Goal: Task Accomplishment & Management: Manage account settings

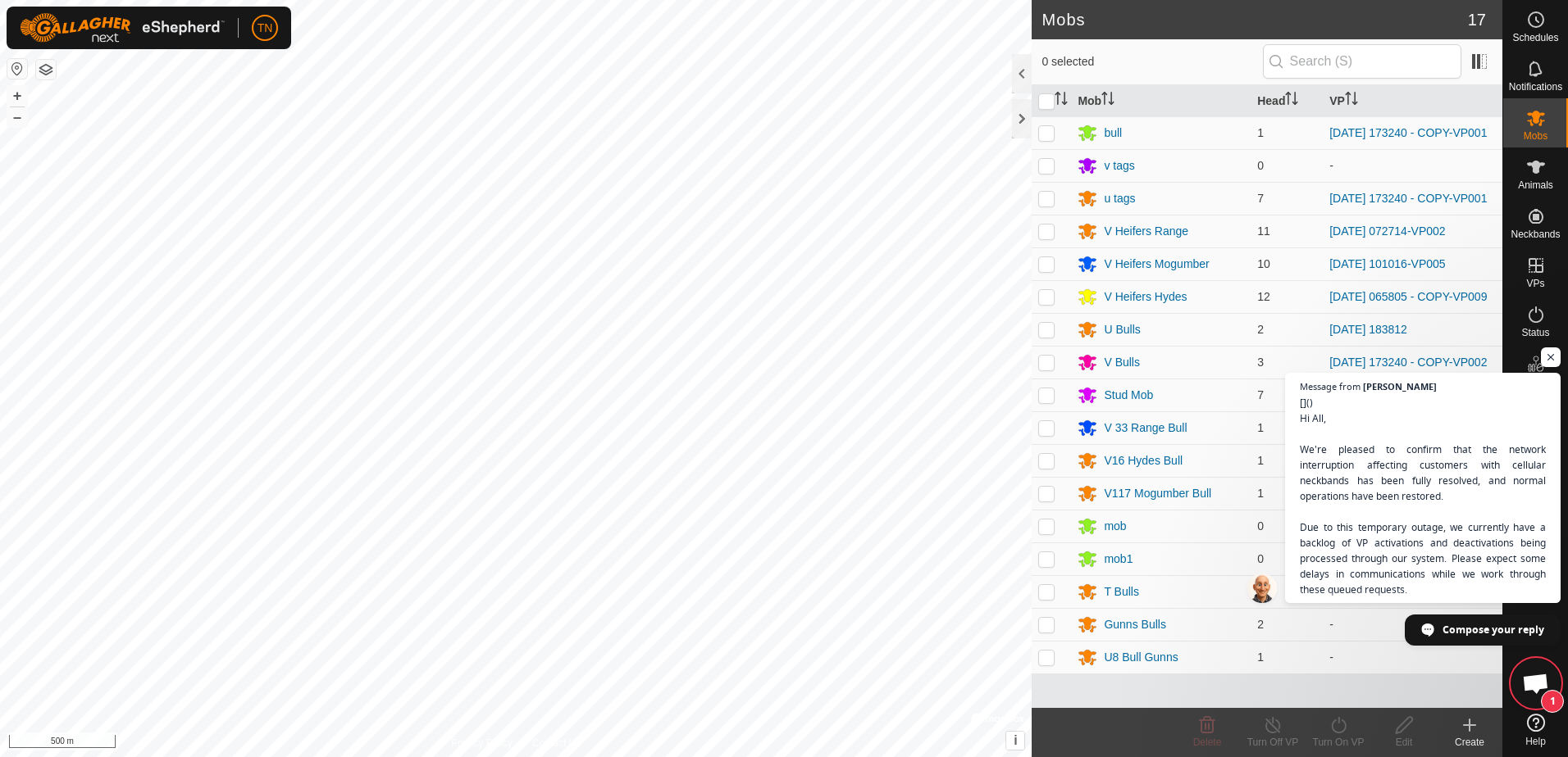
scroll to position [1053, 0]
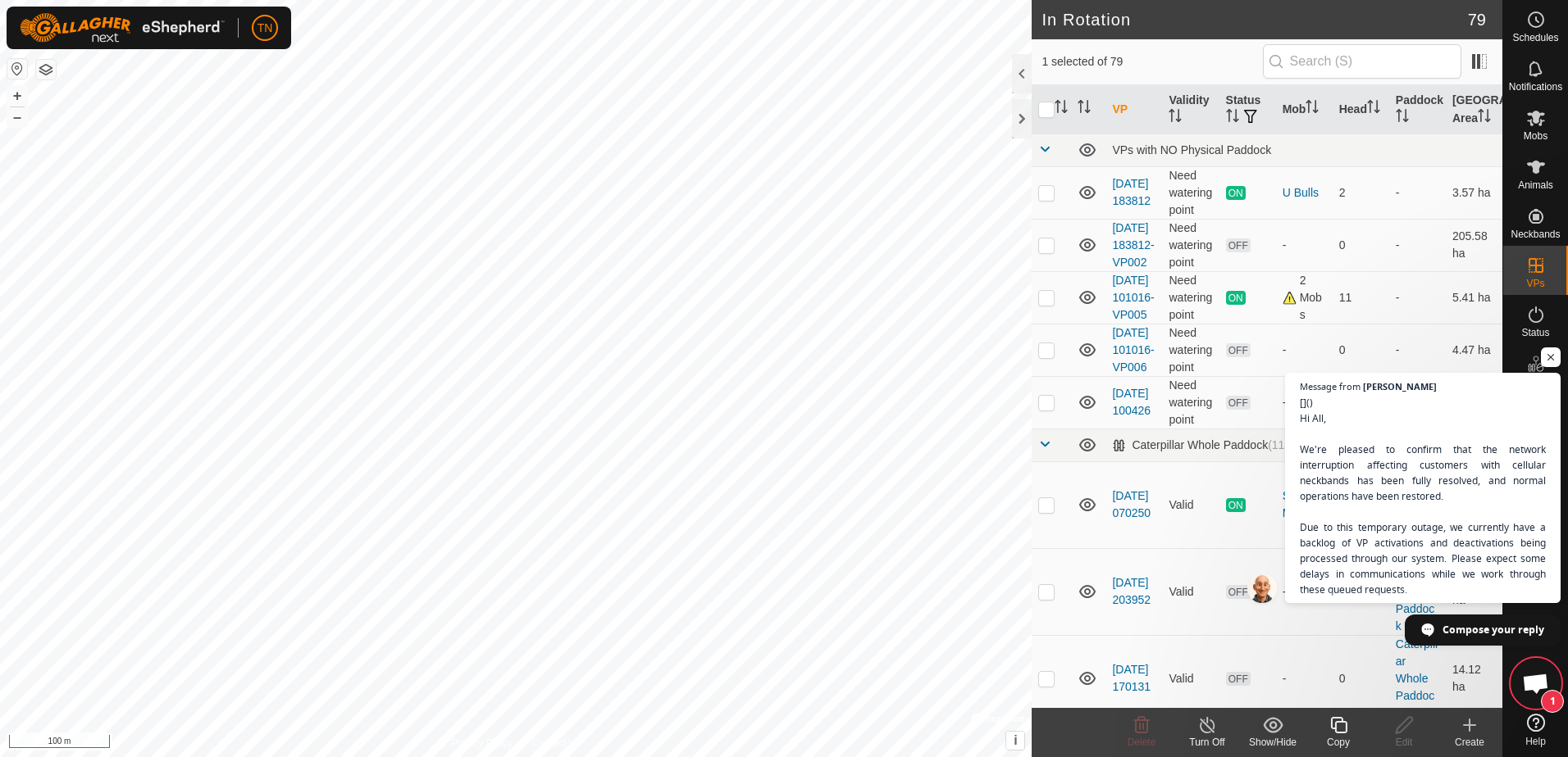
click at [1335, 722] on icon at bounding box center [1338, 725] width 21 height 20
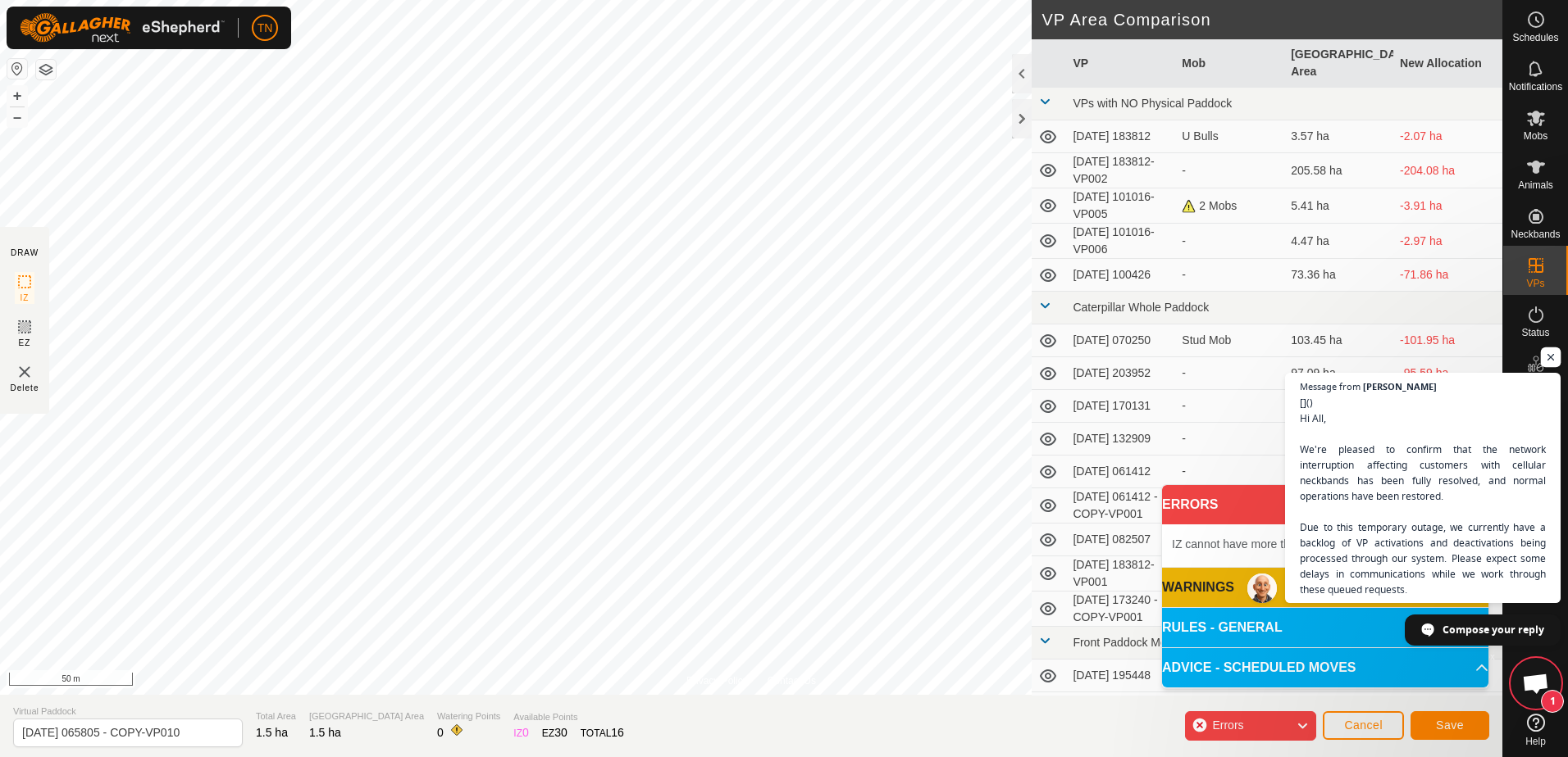
click at [1547, 356] on span "Open chat" at bounding box center [1550, 357] width 21 height 21
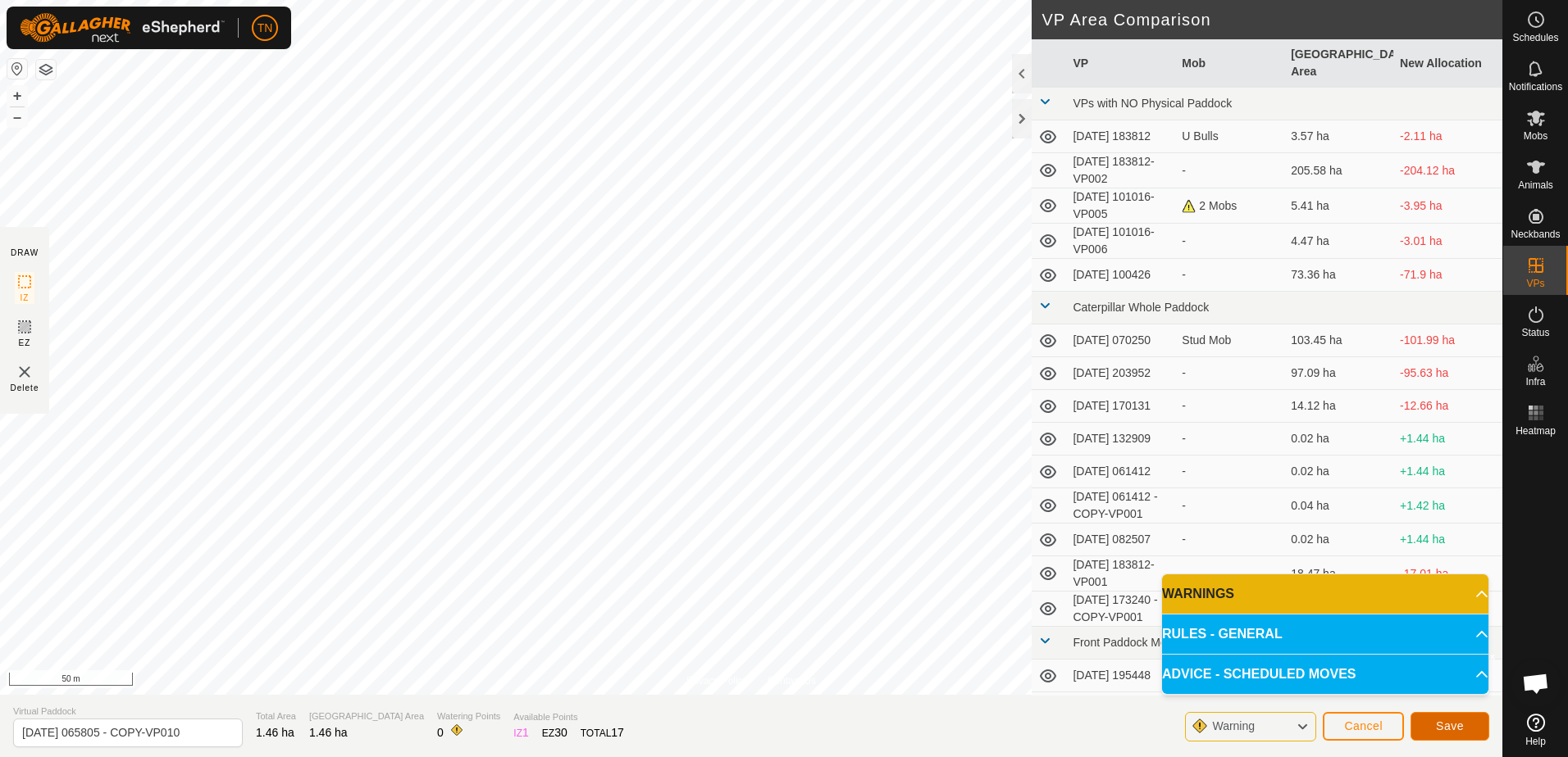
click at [1457, 733] on button "Save" at bounding box center [1449, 726] width 78 height 29
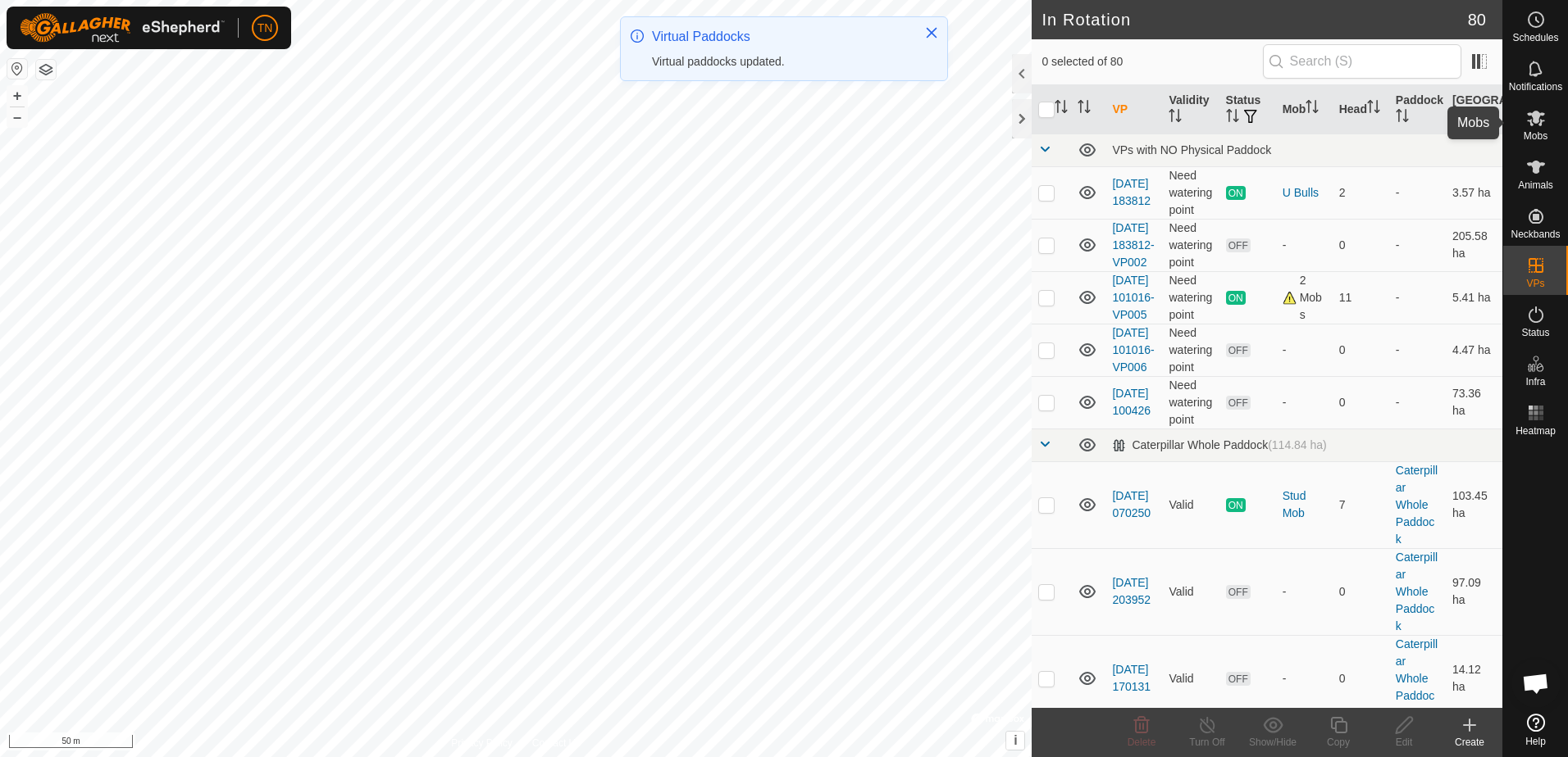
click at [1535, 120] on icon at bounding box center [1535, 119] width 18 height 16
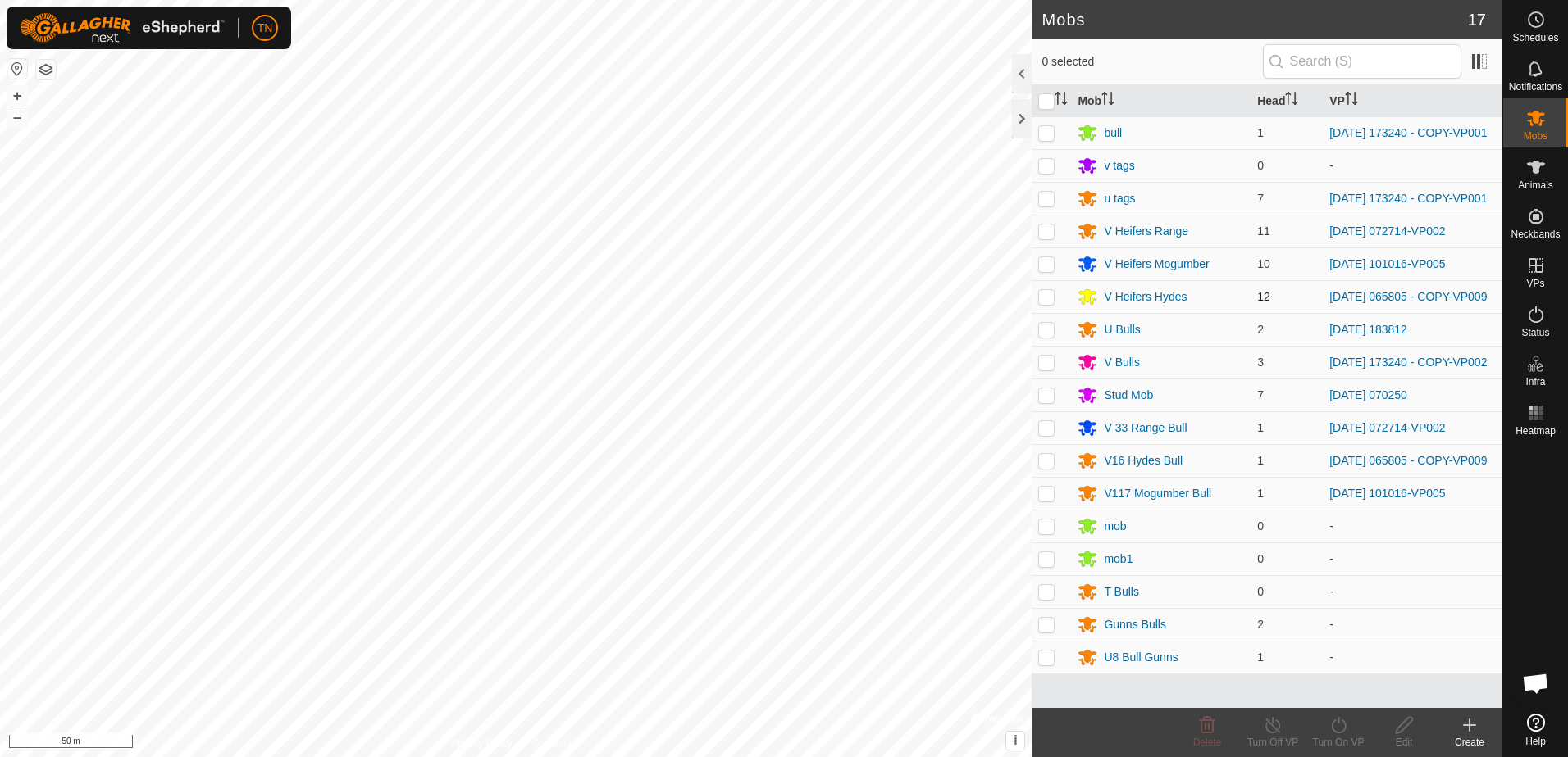
click at [1046, 304] on p-checkbox at bounding box center [1046, 296] width 17 height 13
checkbox input "true"
click at [1049, 467] on p-checkbox at bounding box center [1046, 460] width 17 height 13
checkbox input "true"
click at [1336, 728] on icon at bounding box center [1338, 725] width 21 height 20
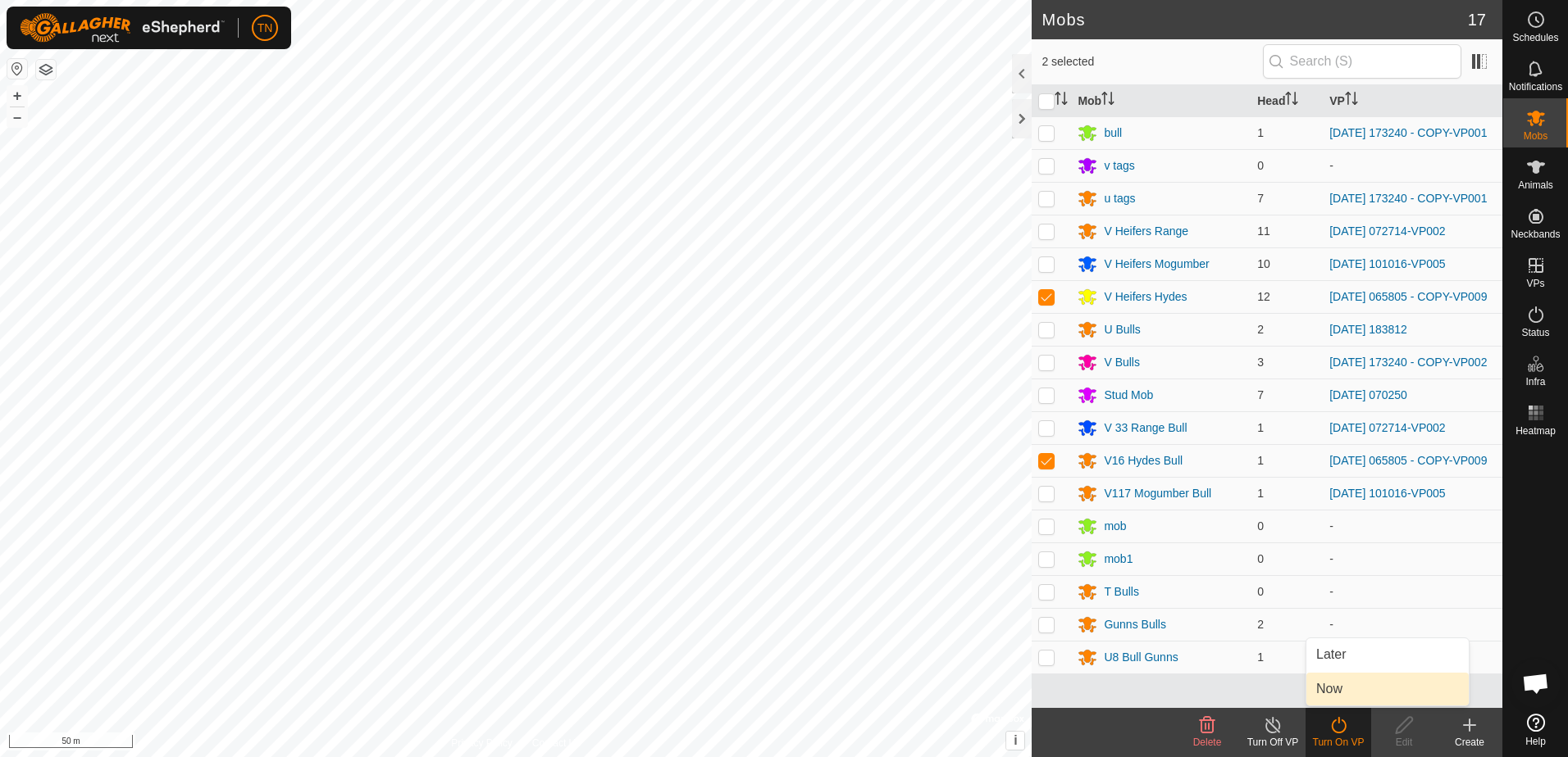
click at [1349, 693] on link "Now" at bounding box center [1387, 689] width 163 height 33
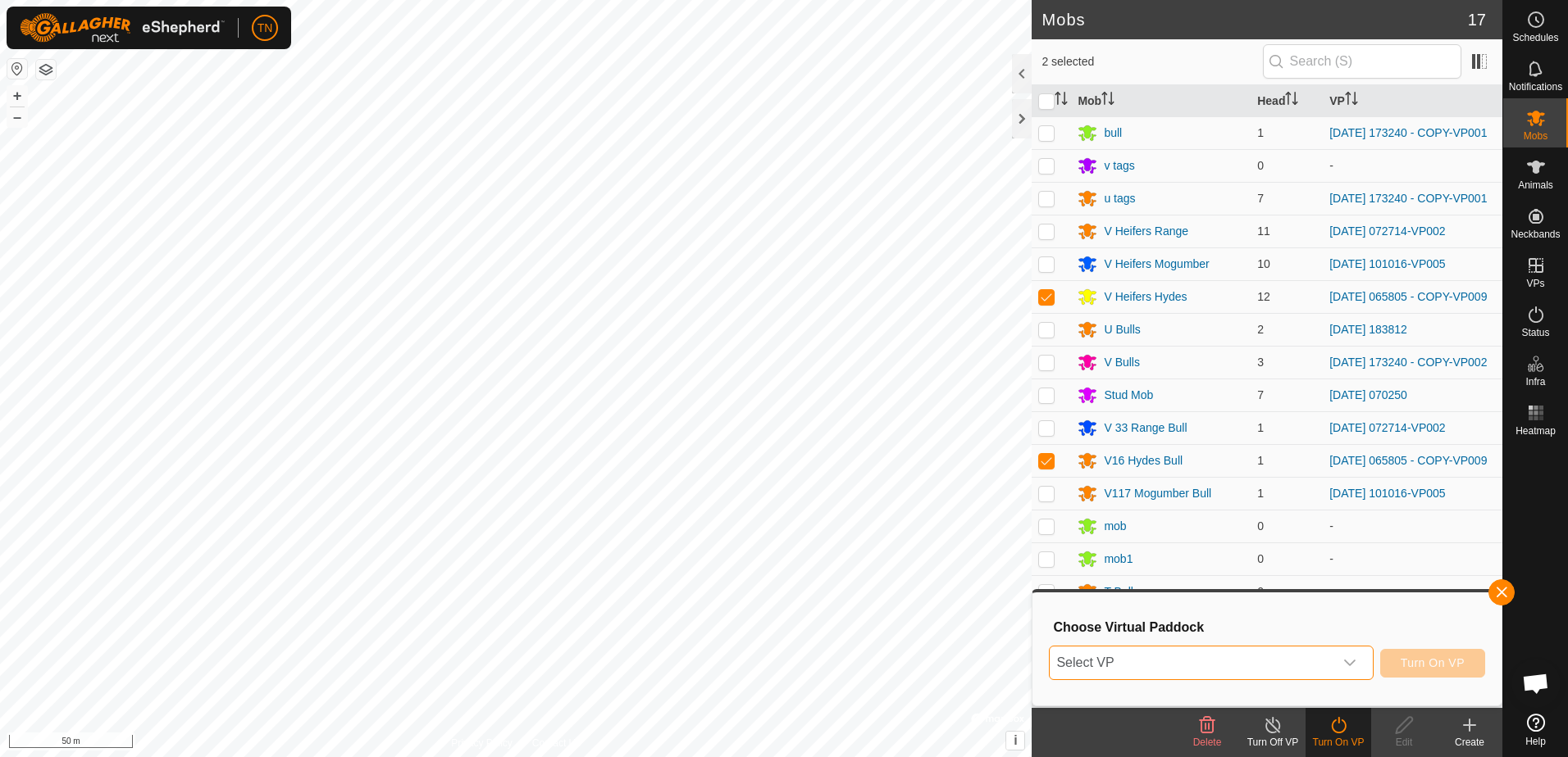
click at [1296, 663] on span "Select VP" at bounding box center [1190, 663] width 283 height 33
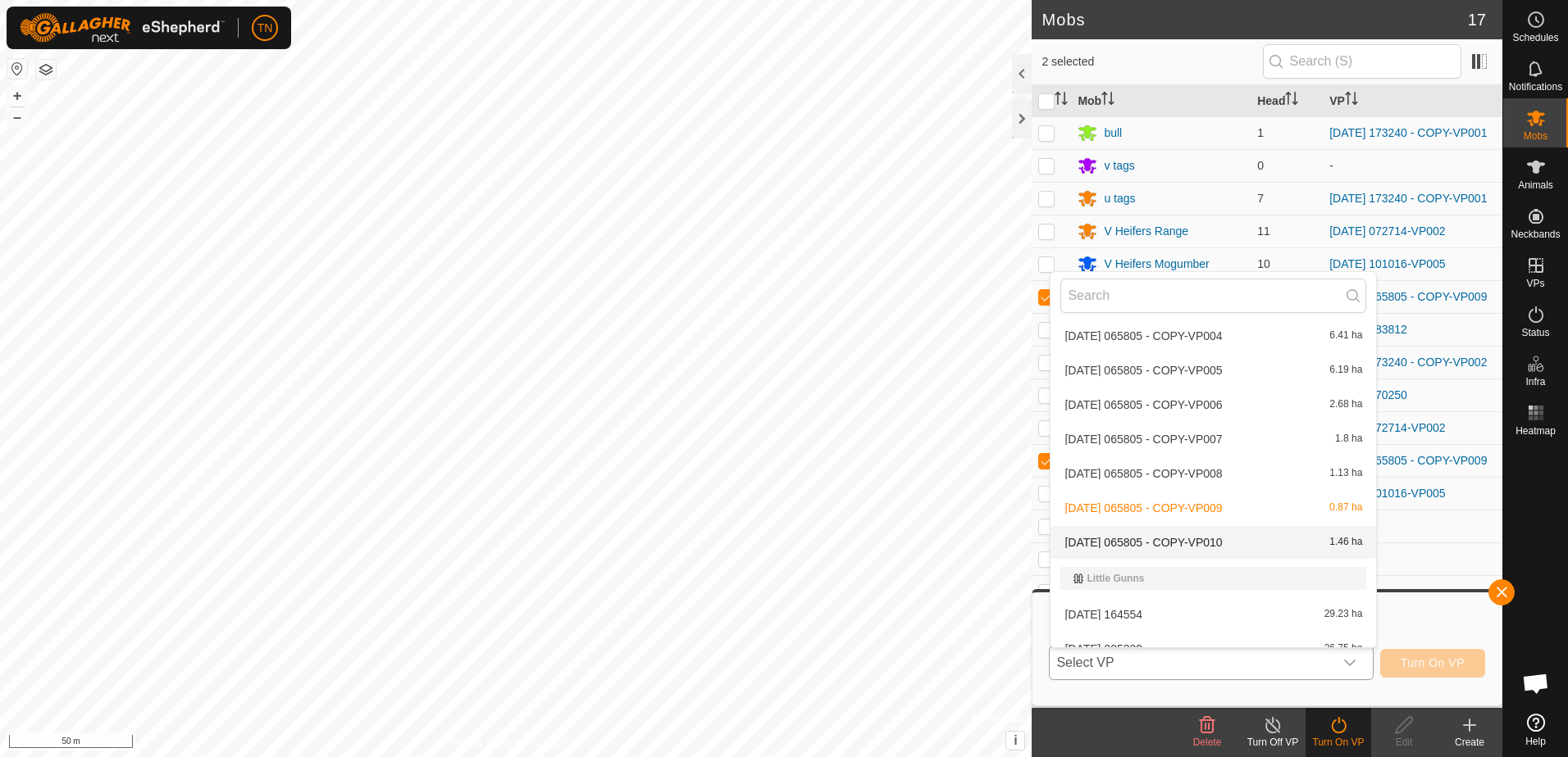
scroll to position [1907, 0]
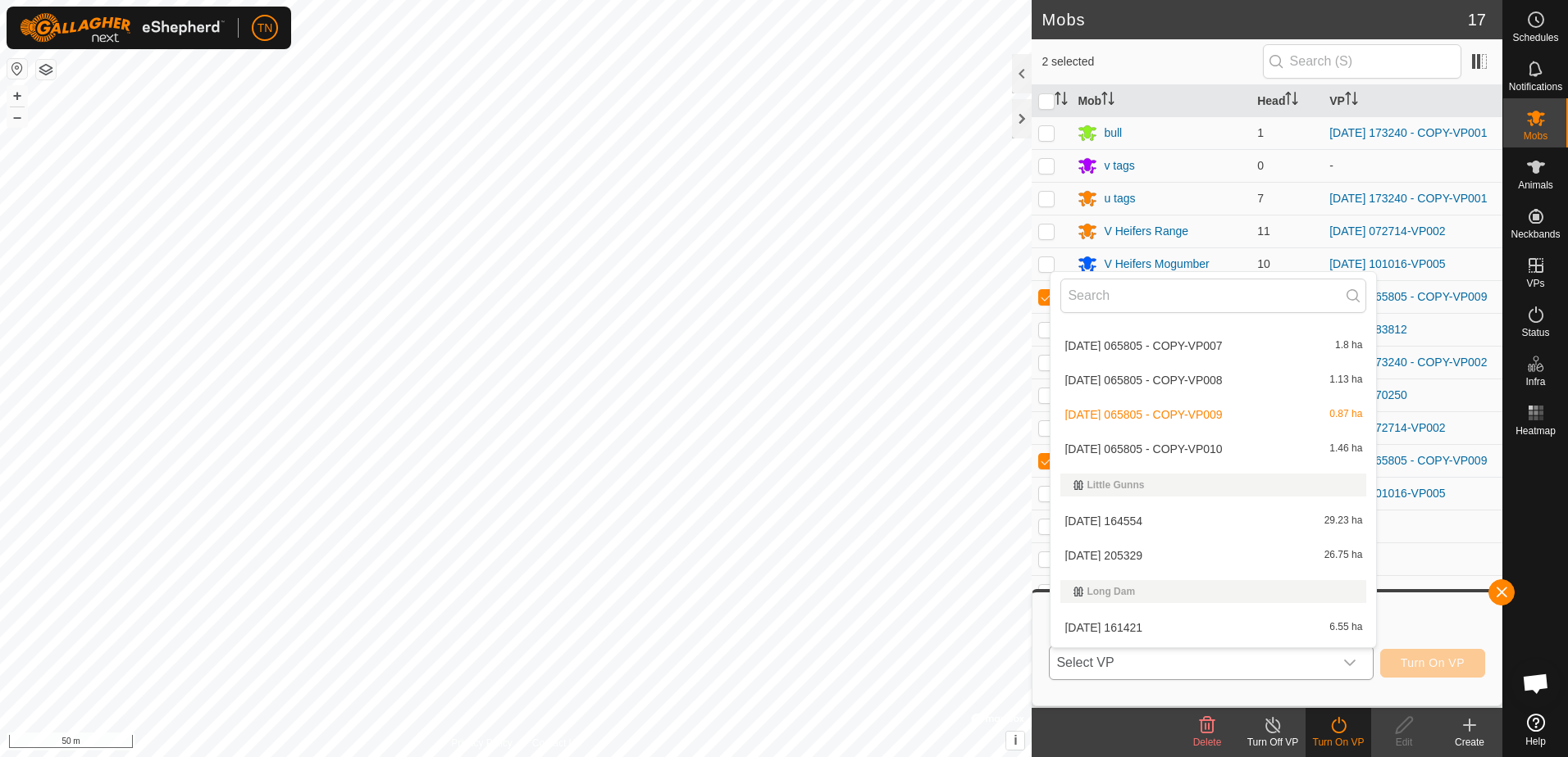
click at [1296, 452] on li "[DATE] 065805 - COPY-VP010 1.46 ha" at bounding box center [1213, 448] width 326 height 33
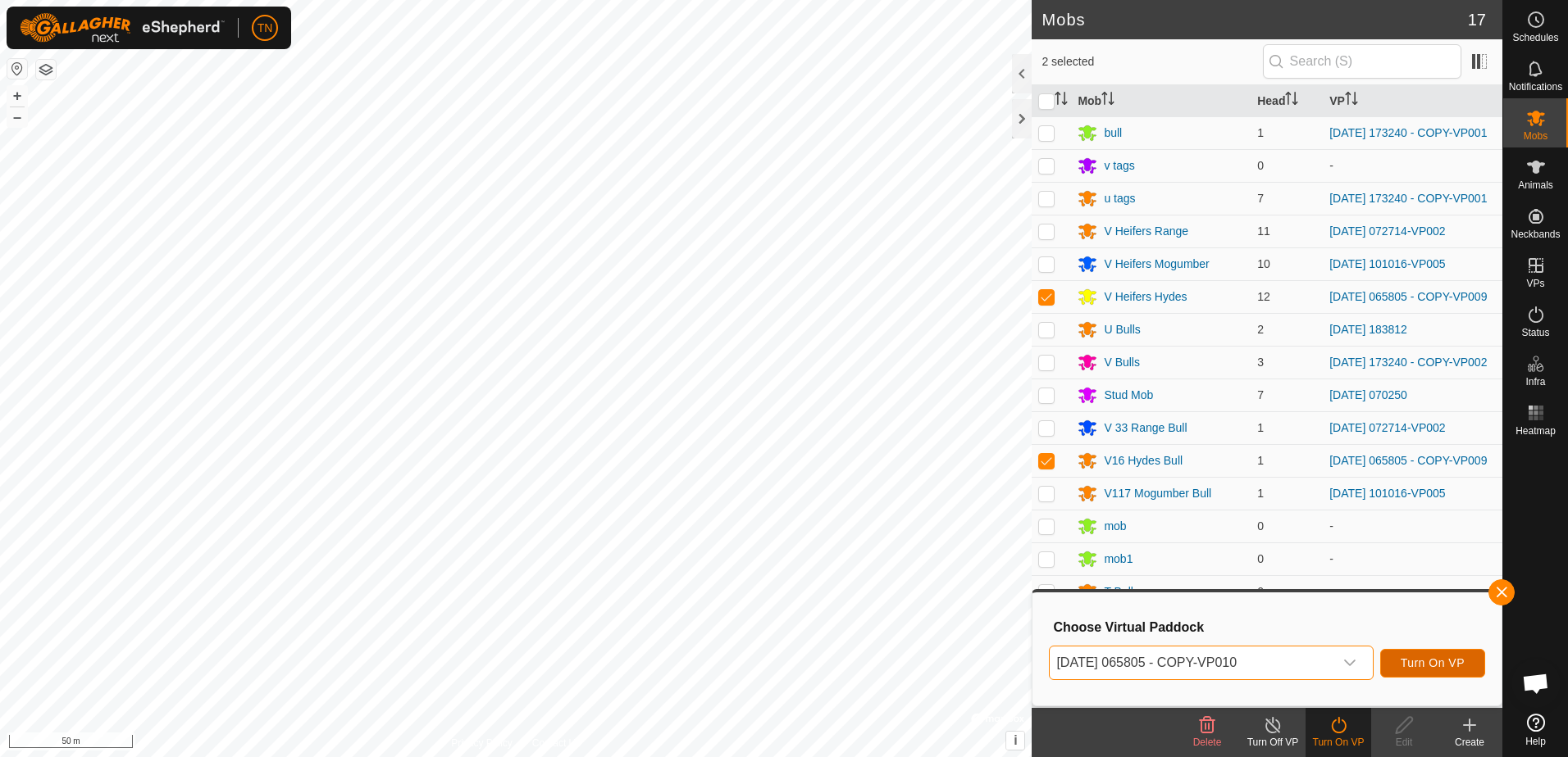
click at [1419, 658] on span "Turn On VP" at bounding box center [1432, 663] width 64 height 13
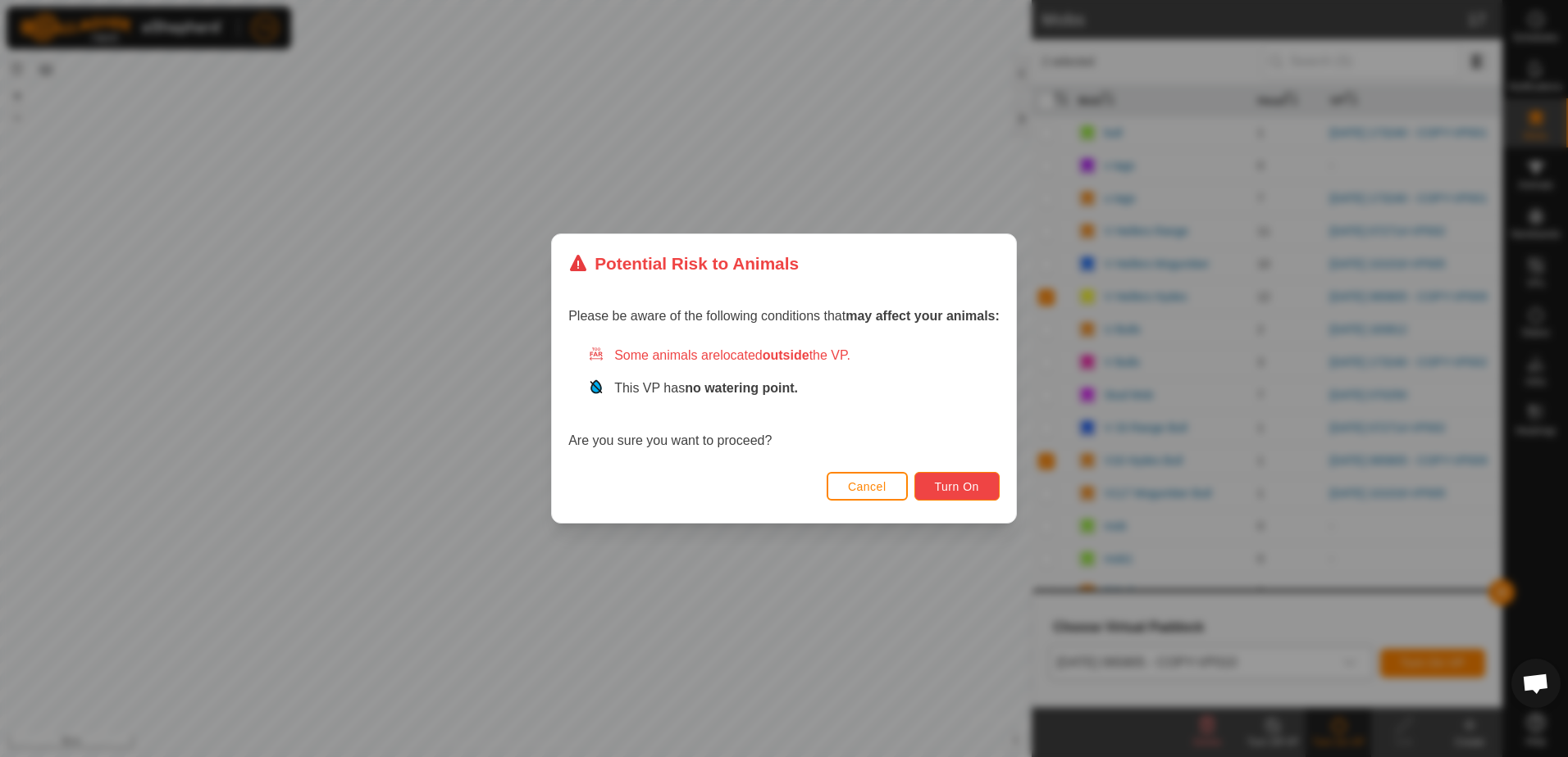
click at [953, 488] on span "Turn On" at bounding box center [957, 486] width 45 height 13
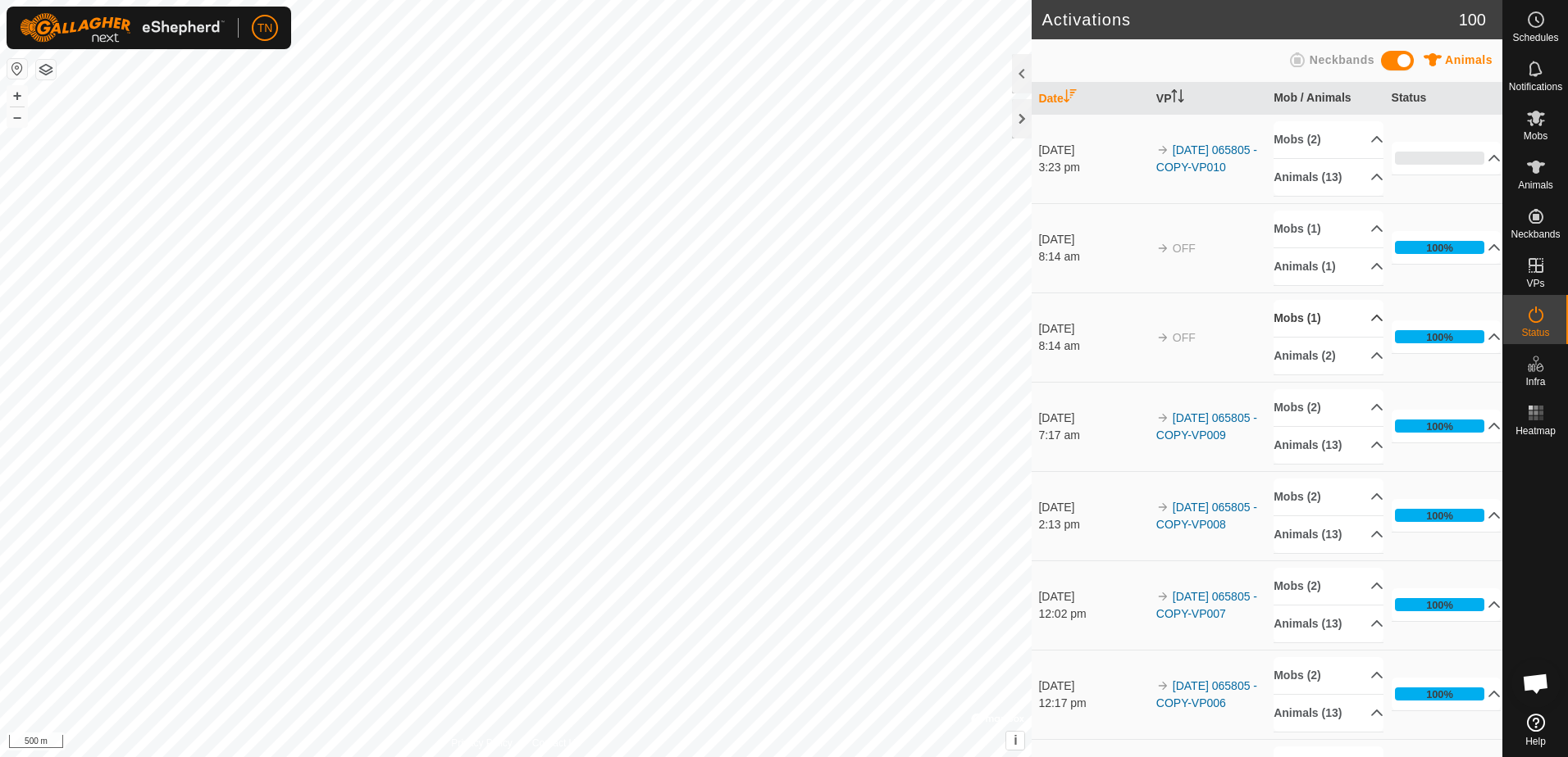
click at [1357, 326] on div "Activations 100 Animals Neckbands Date VP Mob / Animals Status [DATE] 3:23 pm 2…" at bounding box center [751, 378] width 1503 height 757
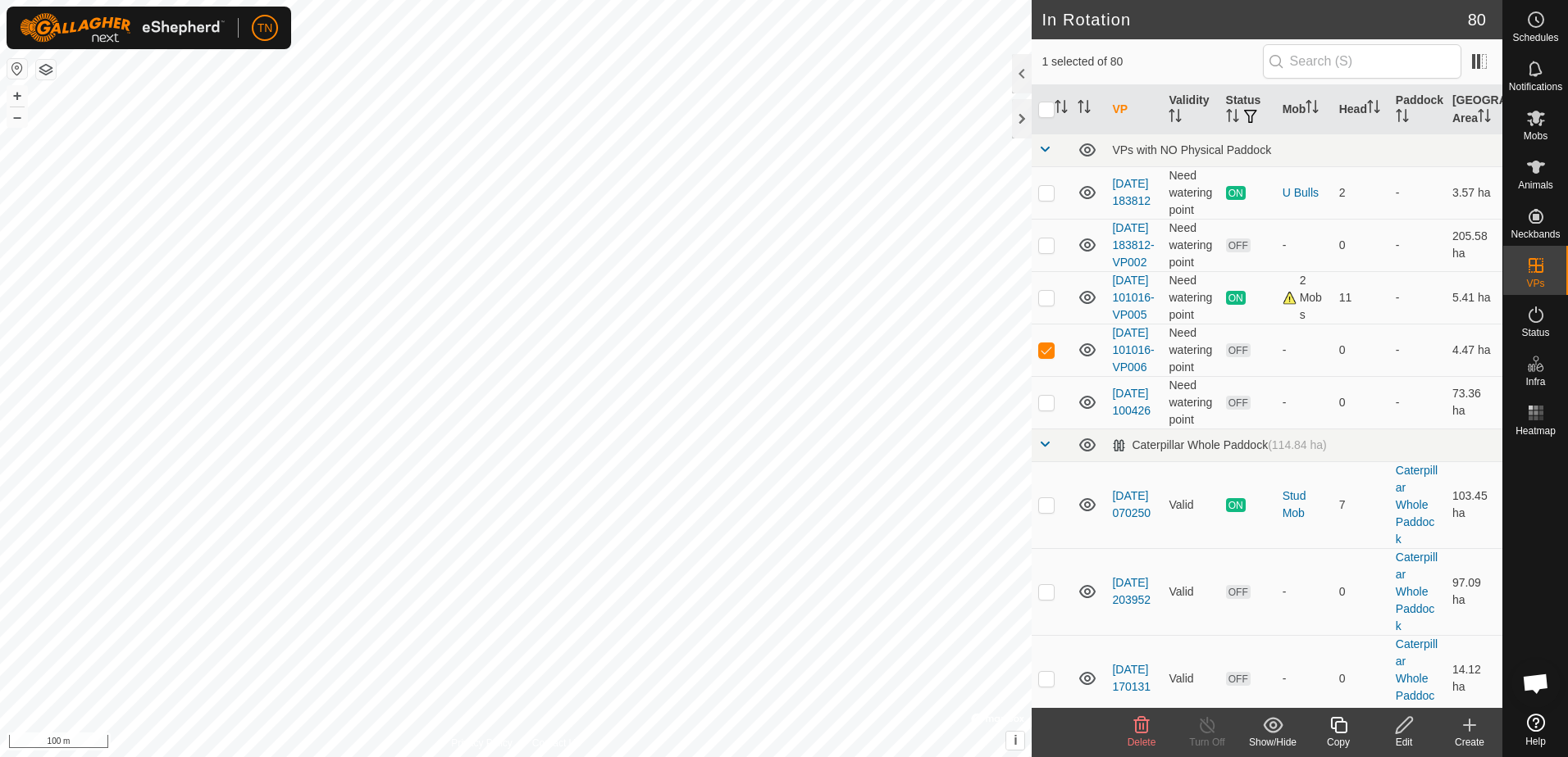
drag, startPoint x: 1329, startPoint y: 725, endPoint x: 1321, endPoint y: 719, distance: 10.0
click at [1321, 719] on copy-svg-icon at bounding box center [1338, 725] width 65 height 20
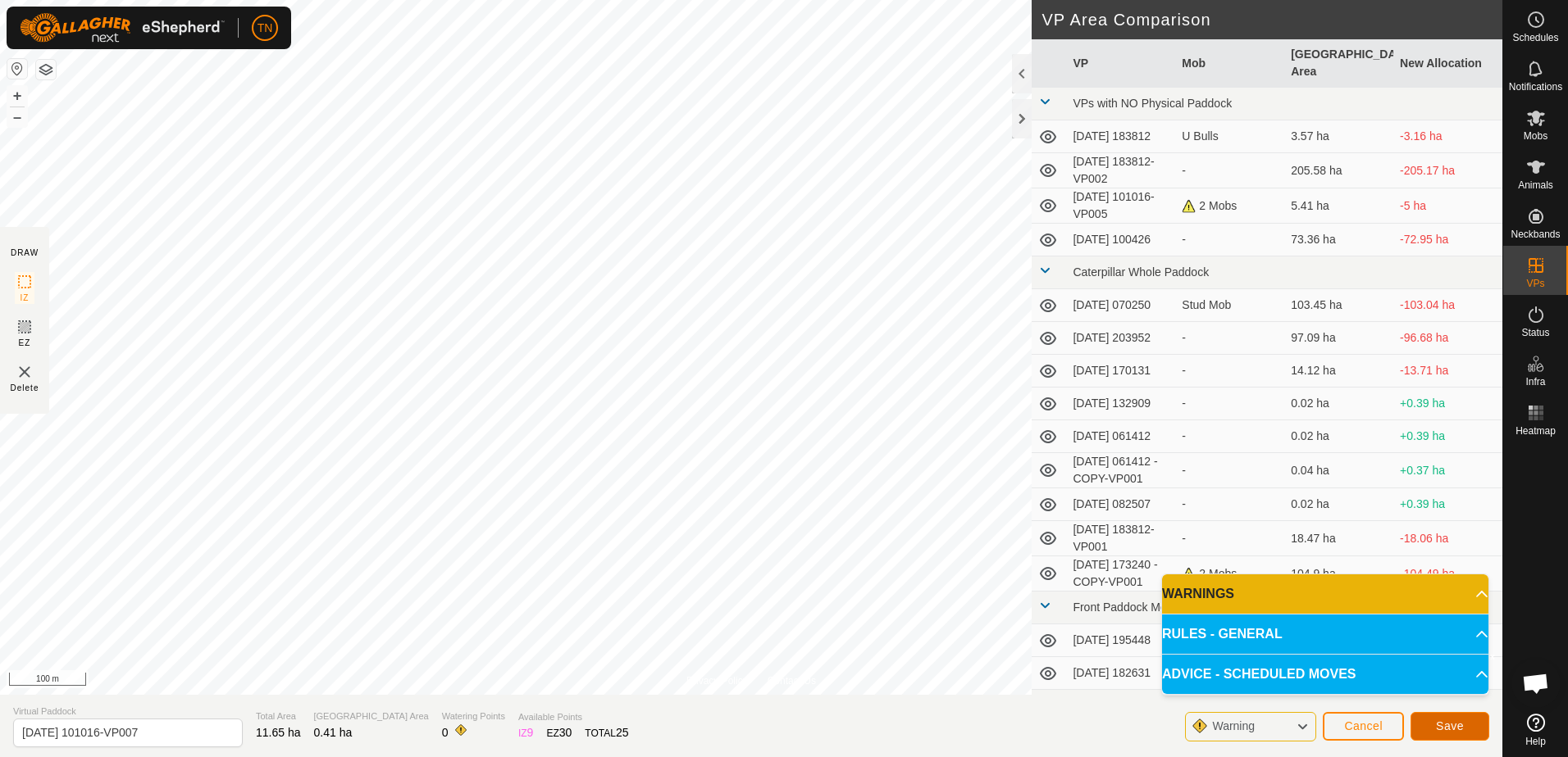
click at [1467, 731] on button "Save" at bounding box center [1449, 726] width 78 height 29
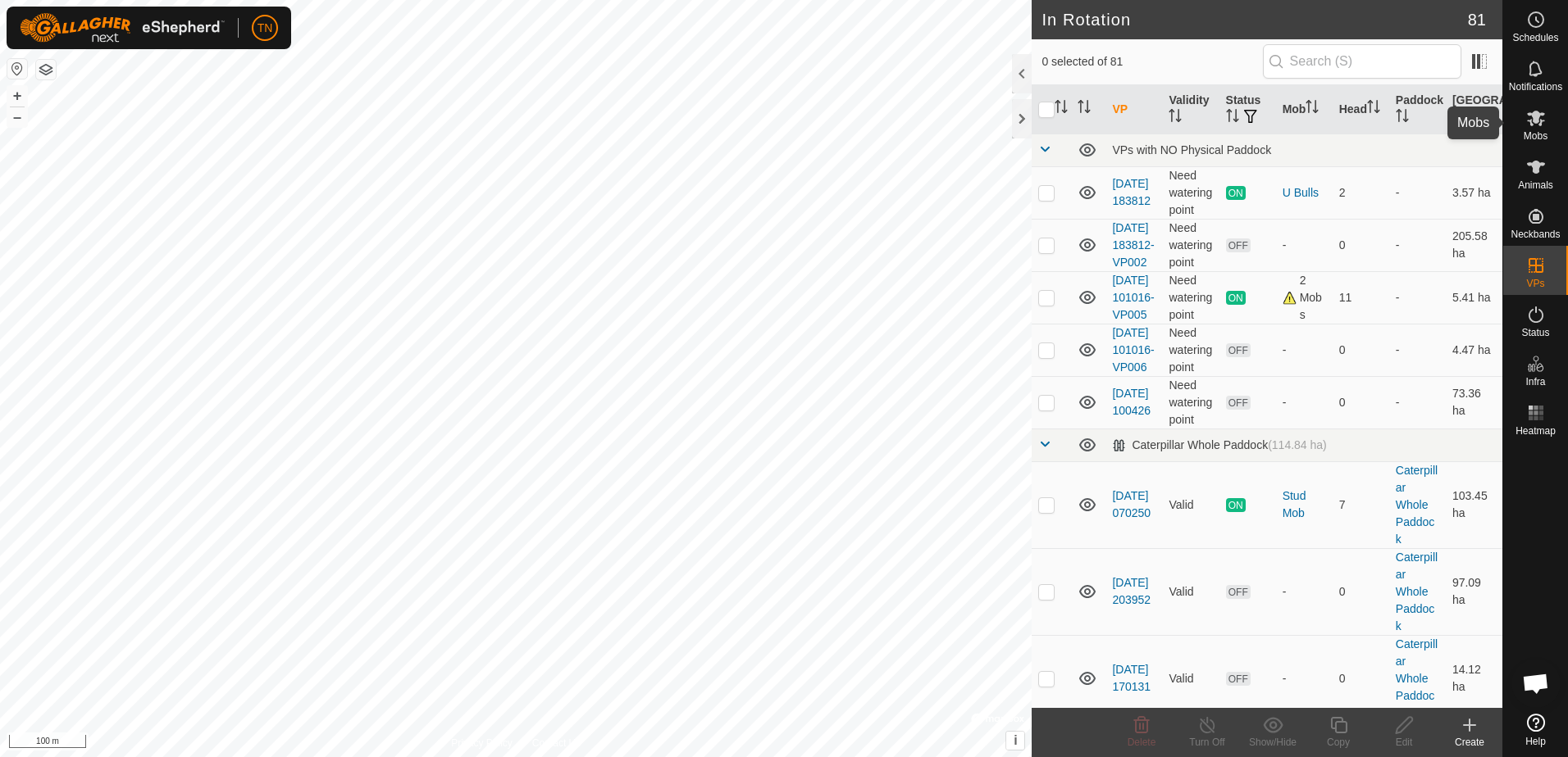
click at [1536, 125] on icon at bounding box center [1535, 118] width 20 height 20
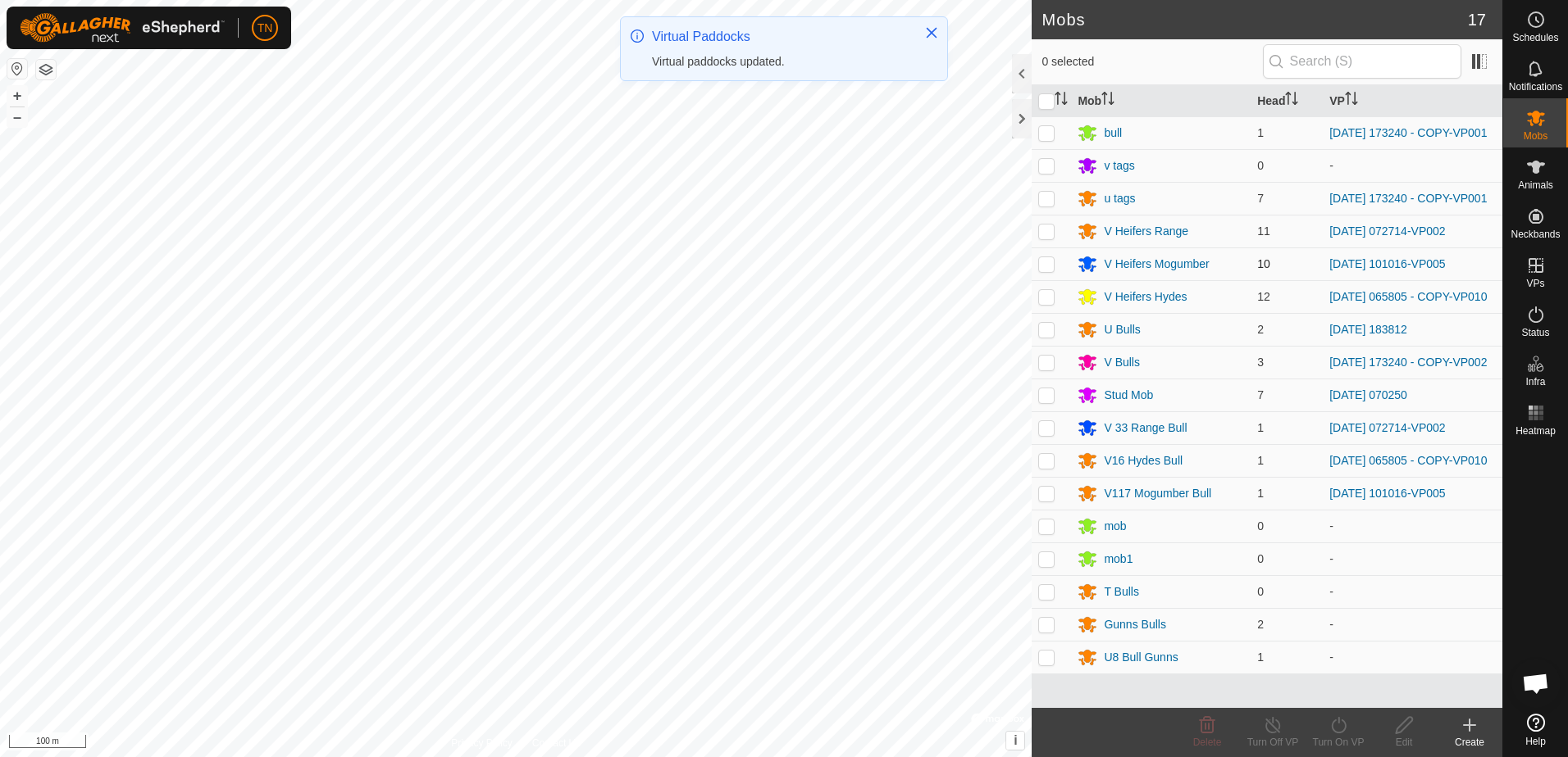
click at [1044, 271] on p-checkbox at bounding box center [1046, 263] width 17 height 13
checkbox input "true"
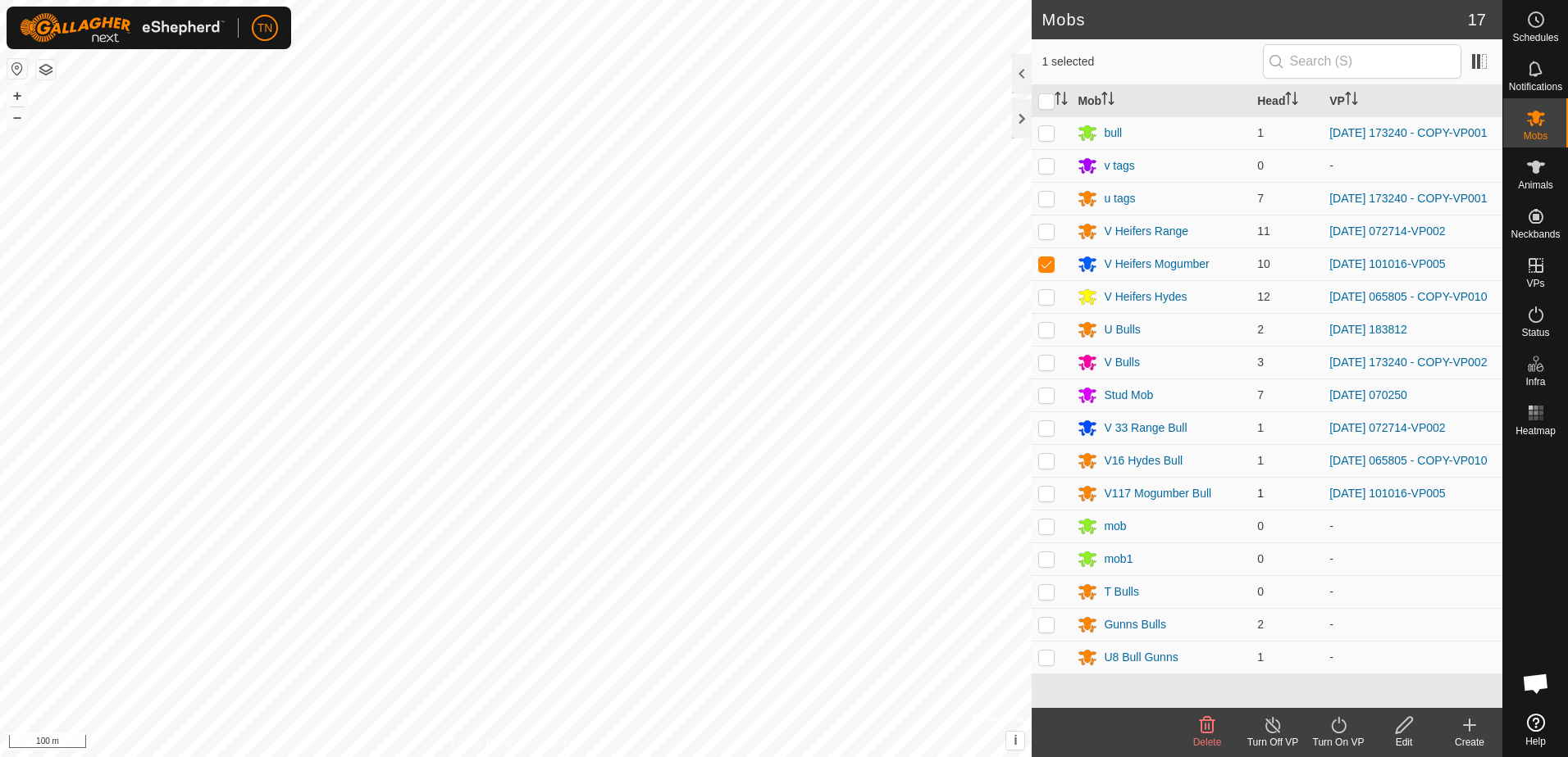
click at [1046, 500] on p-checkbox at bounding box center [1046, 493] width 17 height 13
checkbox input "true"
click at [1342, 730] on icon at bounding box center [1338, 725] width 21 height 20
click at [1345, 695] on link "Now" at bounding box center [1387, 689] width 163 height 33
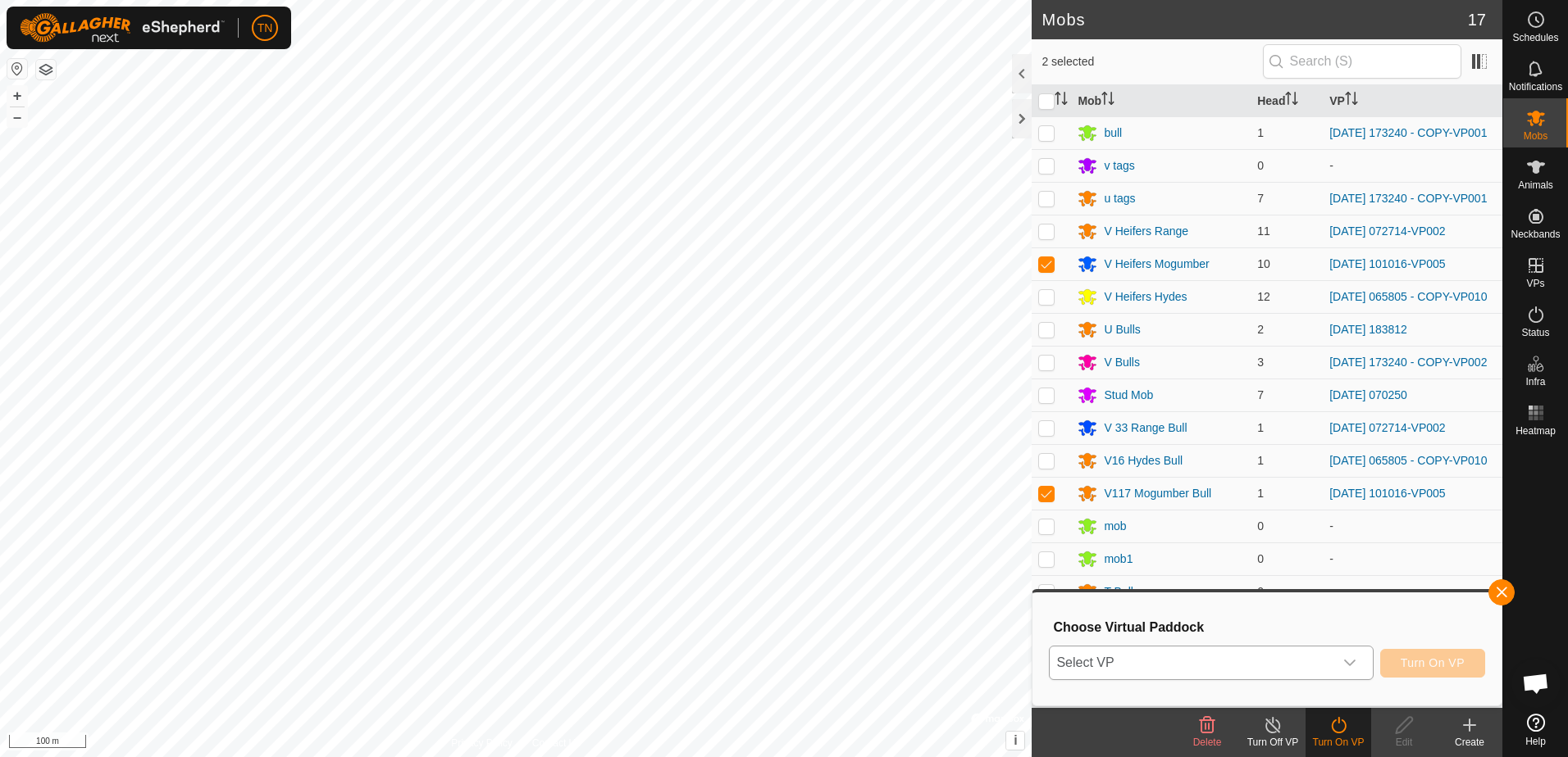
click at [1347, 662] on icon "dropdown trigger" at bounding box center [1349, 663] width 13 height 13
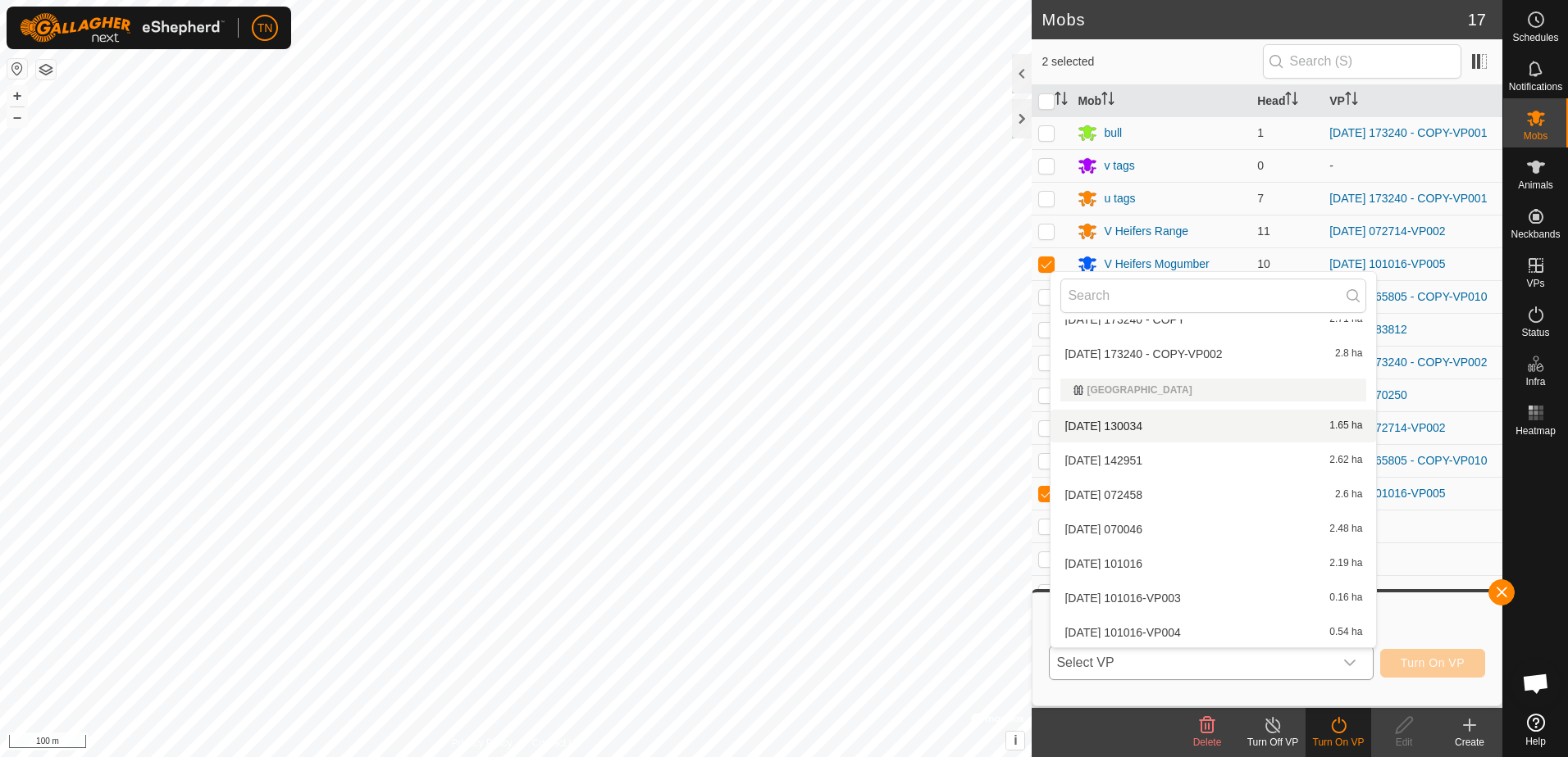
scroll to position [2644, 0]
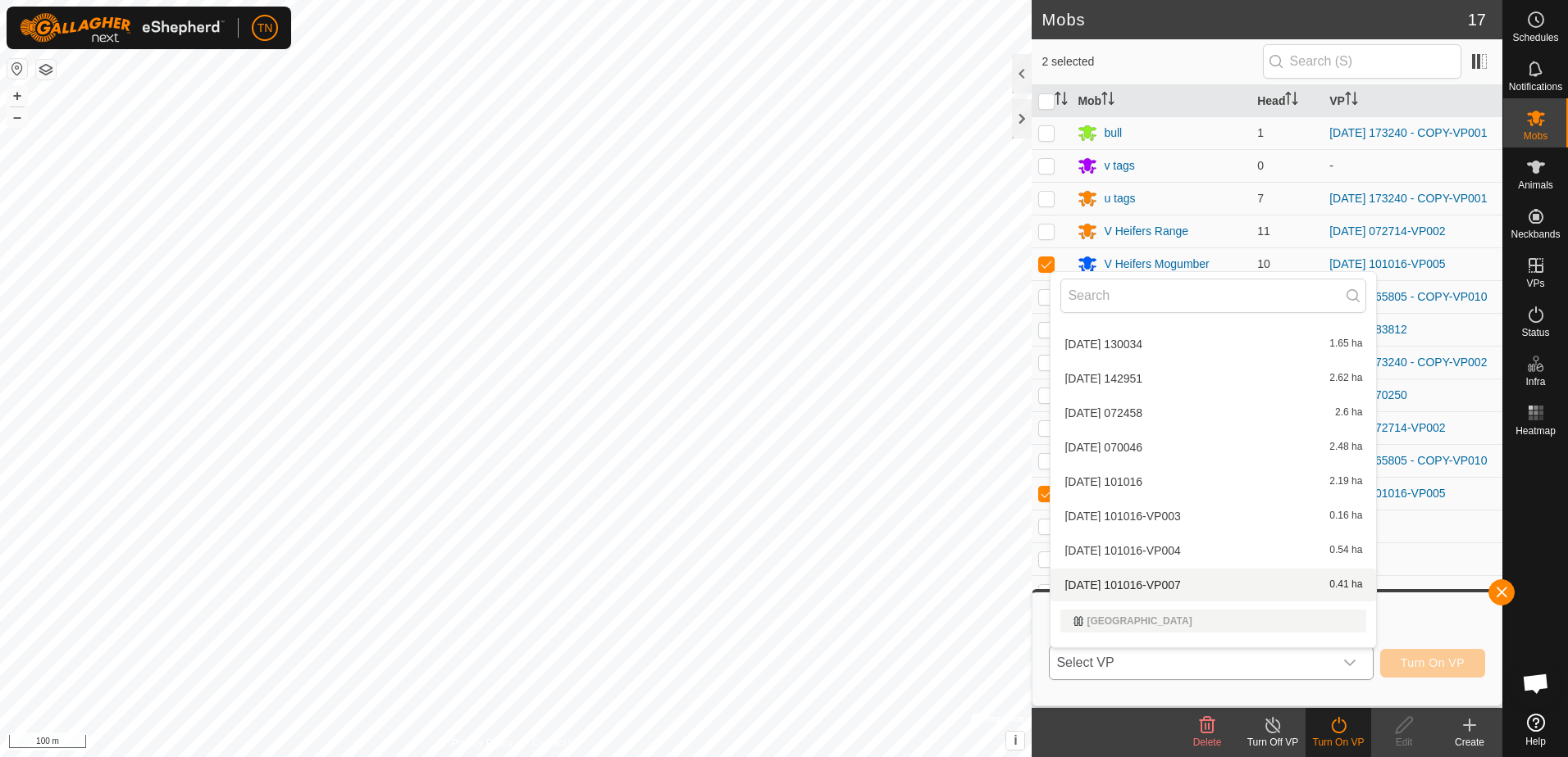
click at [1234, 582] on li "[DATE] 101016-VP007 0.41 ha" at bounding box center [1213, 584] width 326 height 33
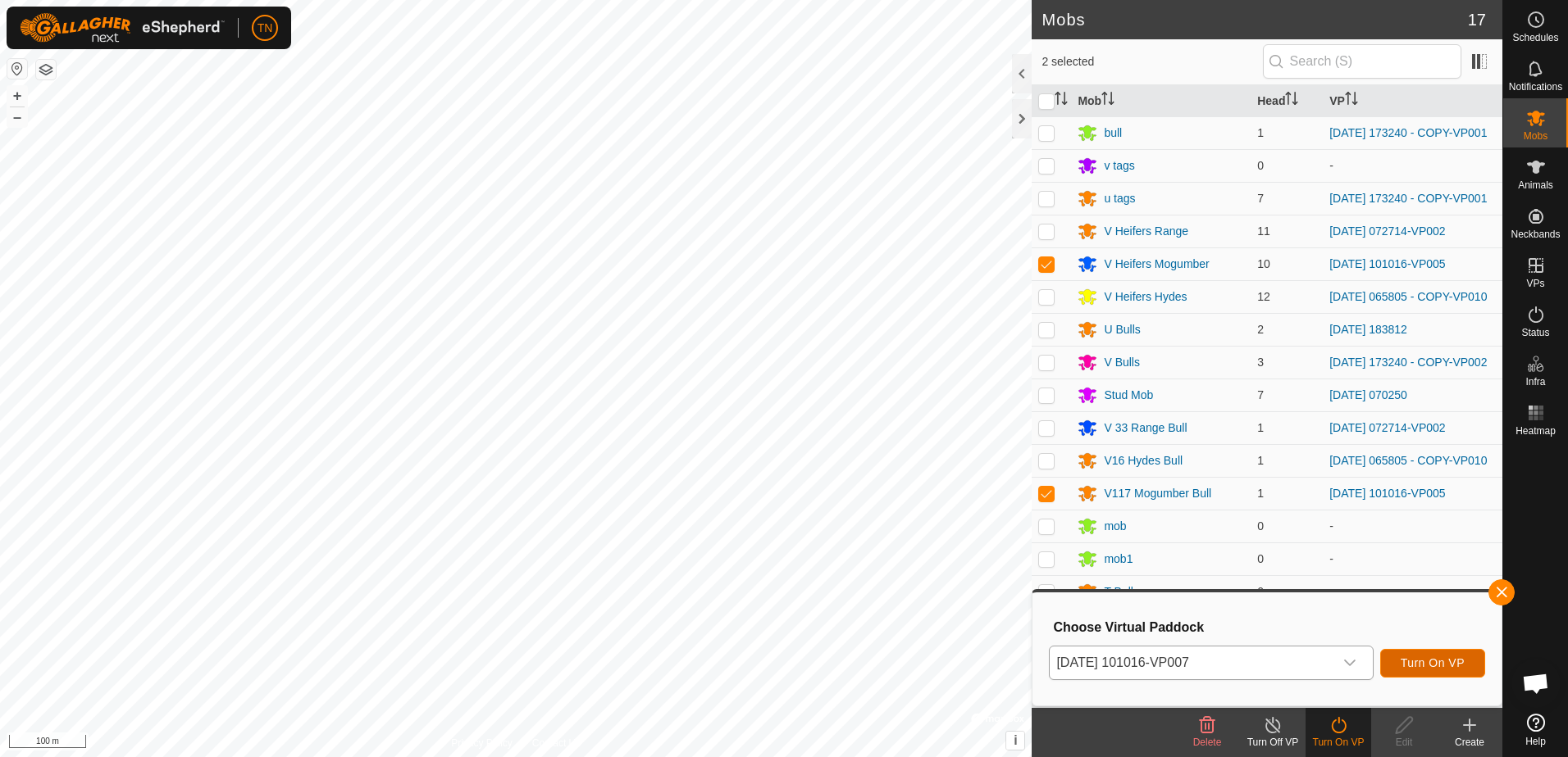
click at [1469, 669] on button "Turn On VP" at bounding box center [1432, 663] width 105 height 29
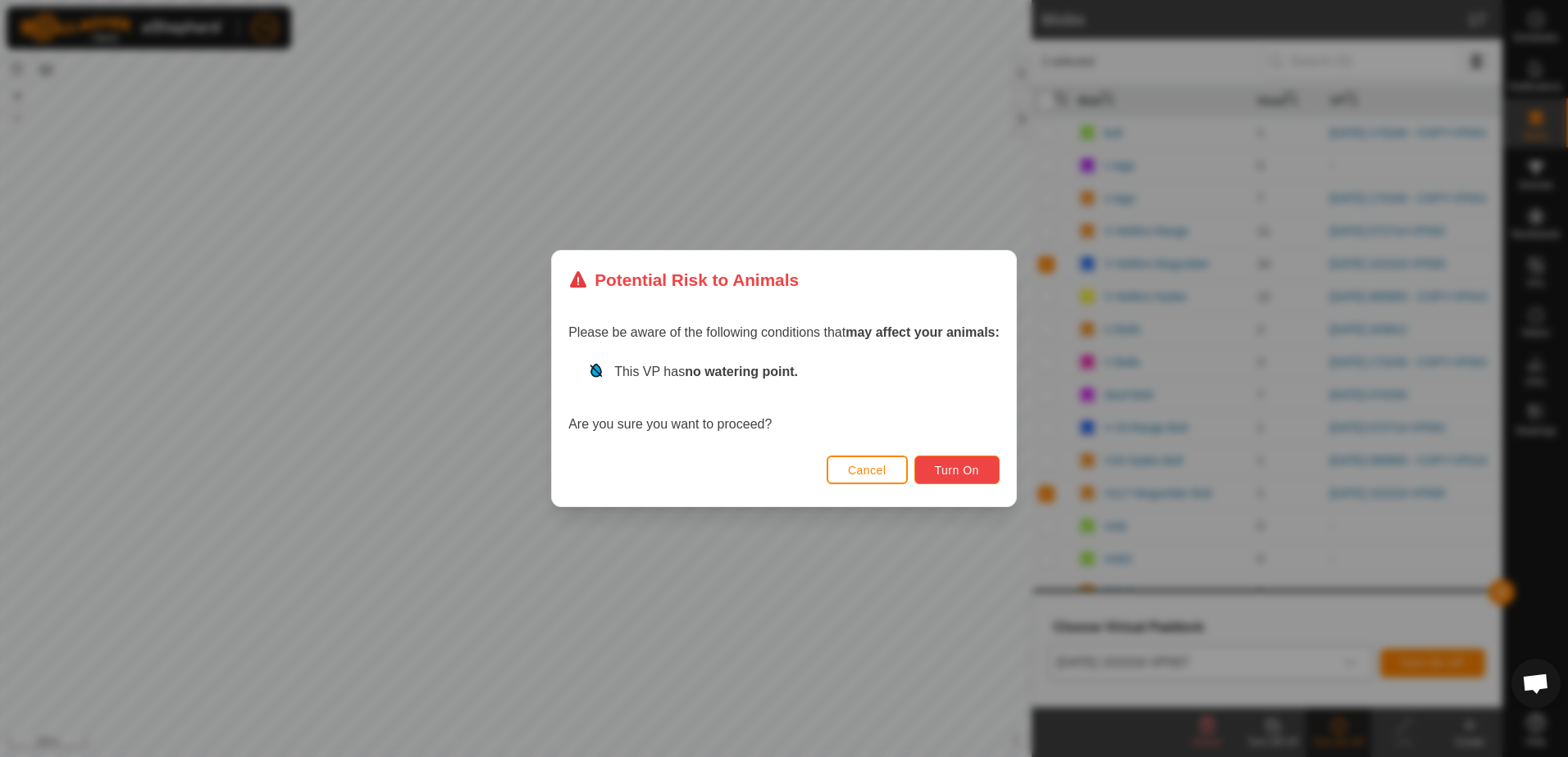
click at [983, 472] on button "Turn On" at bounding box center [957, 469] width 85 height 29
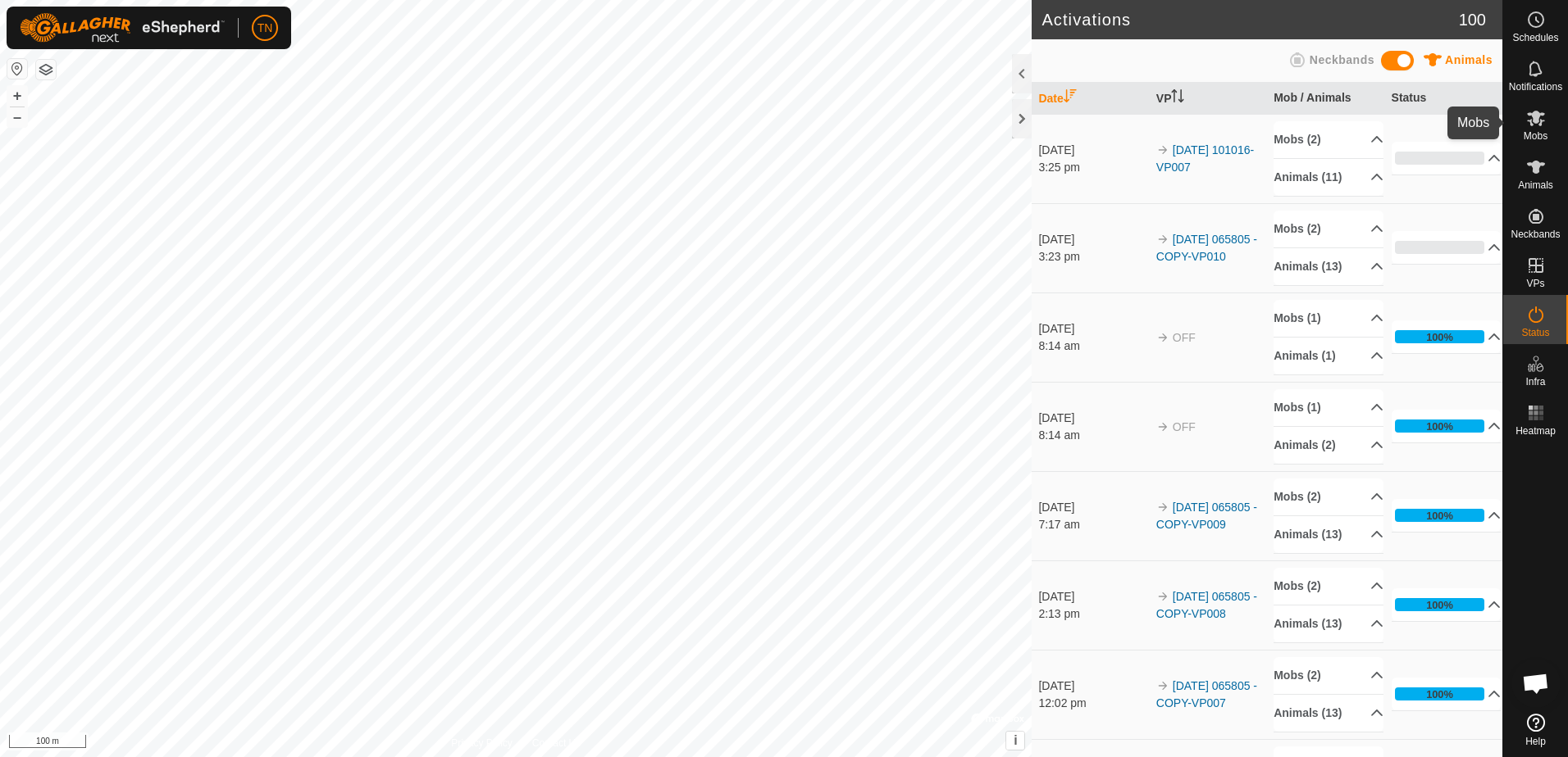
click at [1538, 134] on span "Mobs" at bounding box center [1535, 136] width 24 height 10
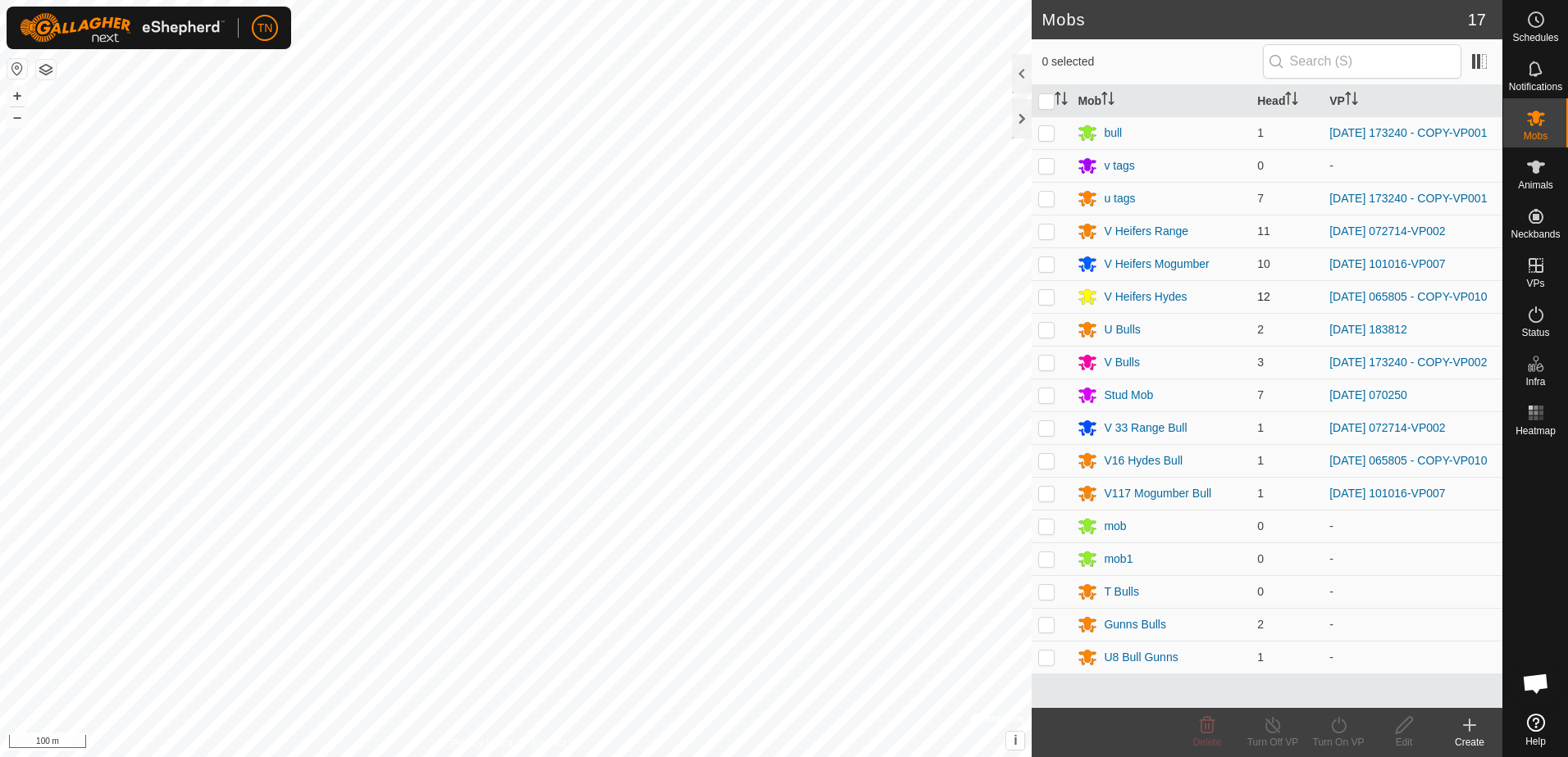
click at [1045, 304] on p-checkbox at bounding box center [1046, 296] width 17 height 13
checkbox input "true"
click at [1041, 467] on p-checkbox at bounding box center [1046, 460] width 17 height 13
checkbox input "true"
click at [1340, 733] on icon at bounding box center [1338, 725] width 21 height 20
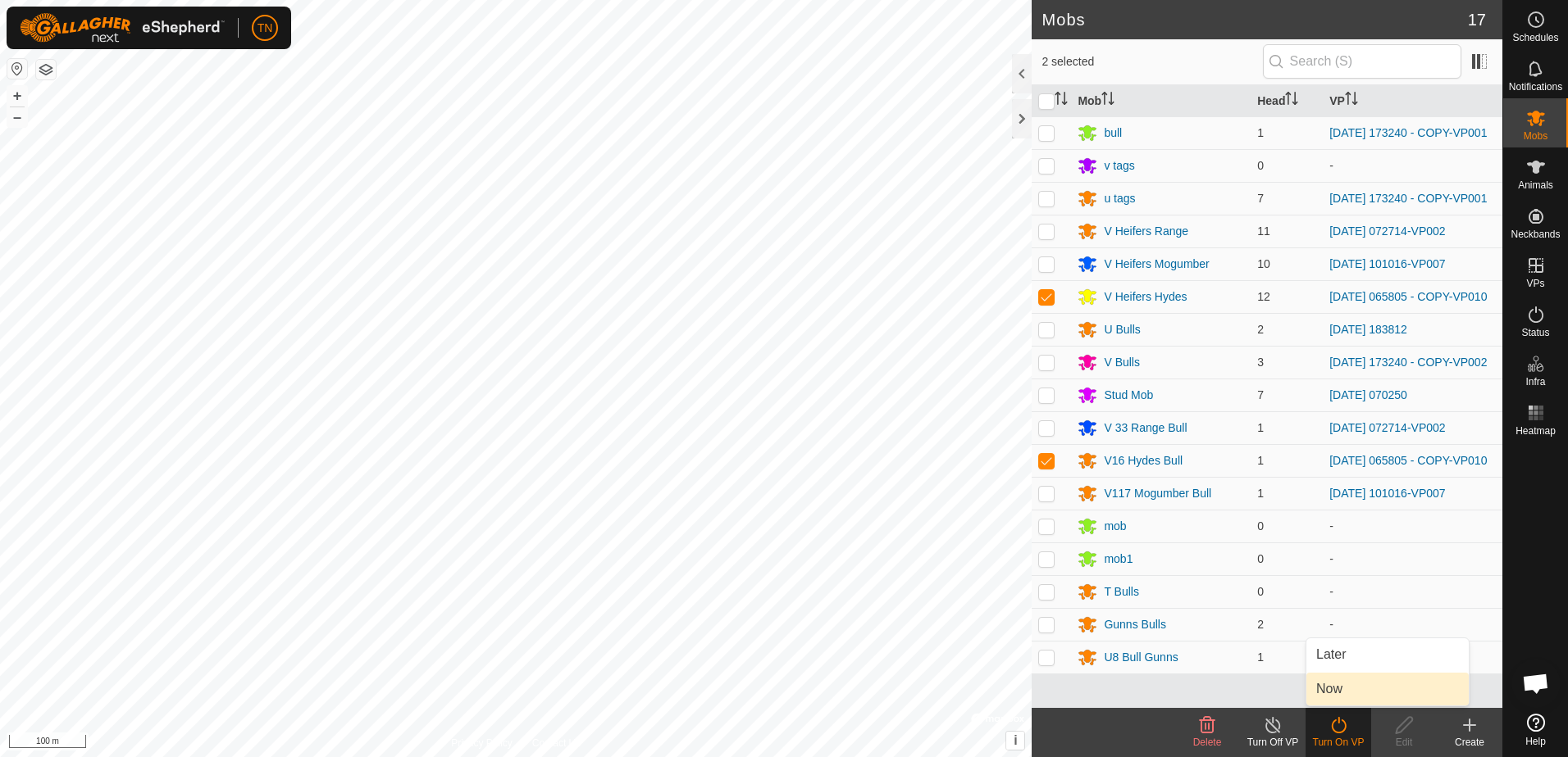
click at [1350, 683] on link "Now" at bounding box center [1387, 689] width 163 height 33
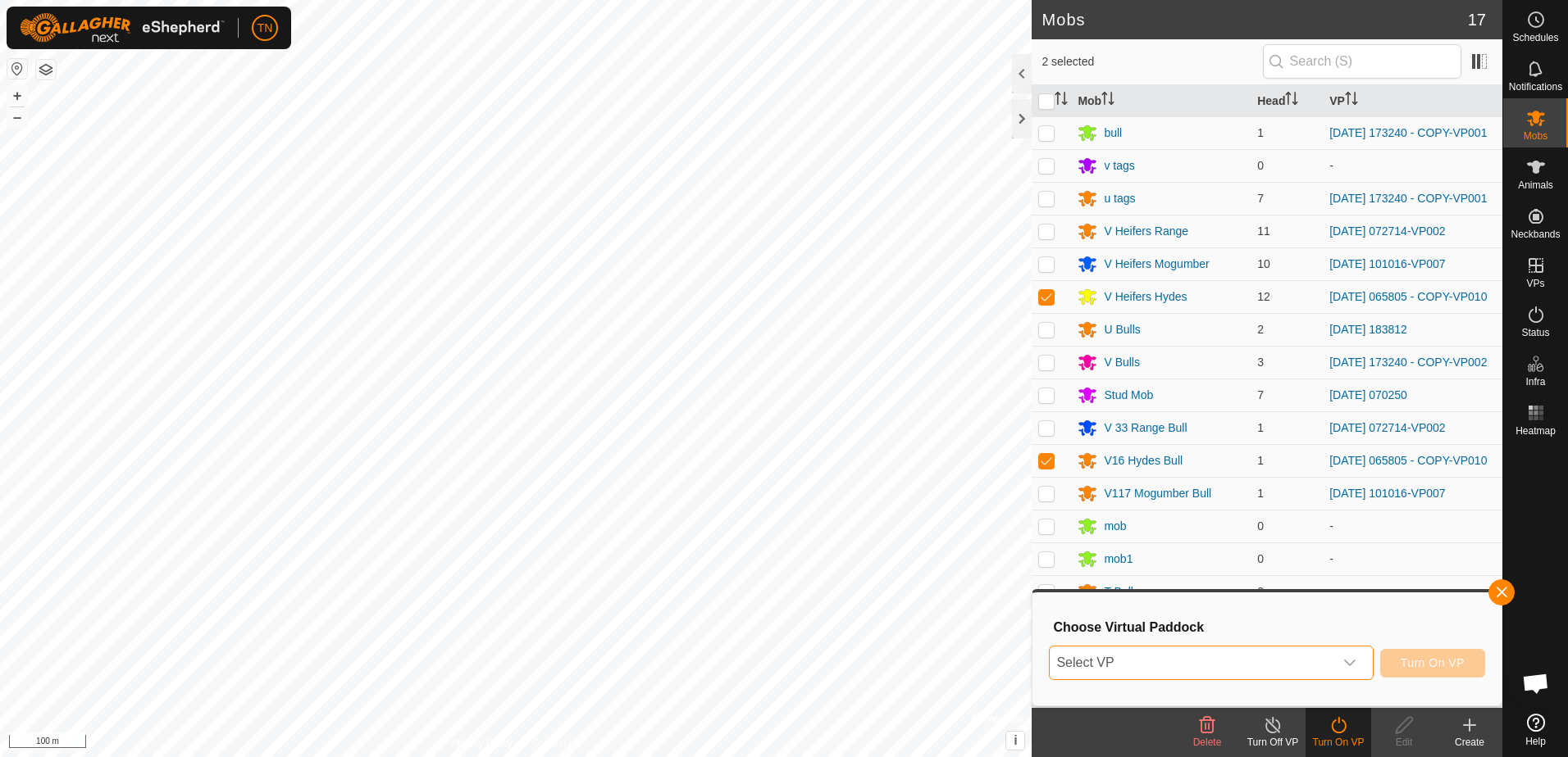
click at [1317, 658] on span "Select VP" at bounding box center [1190, 663] width 283 height 33
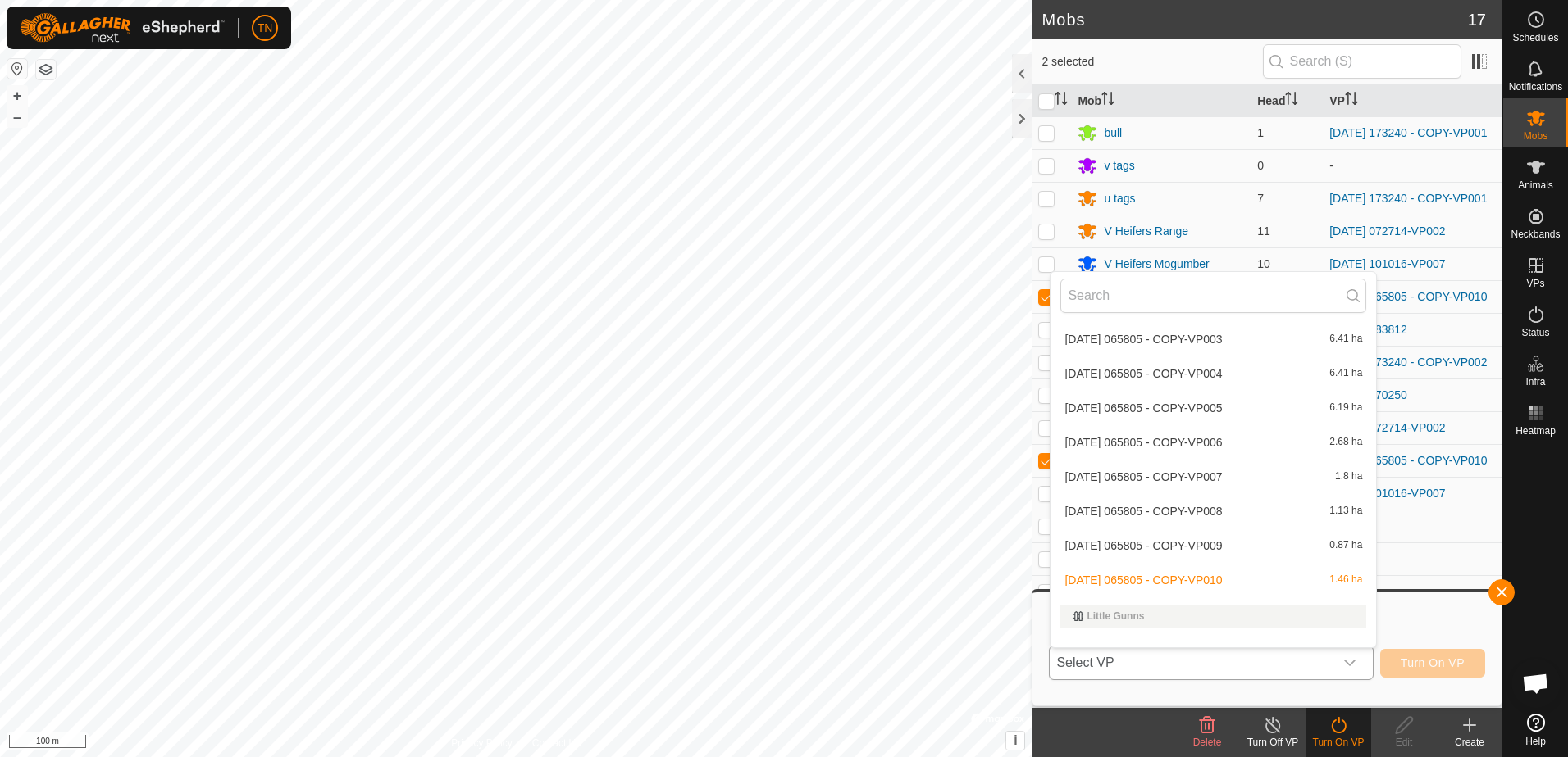
scroll to position [1825, 0]
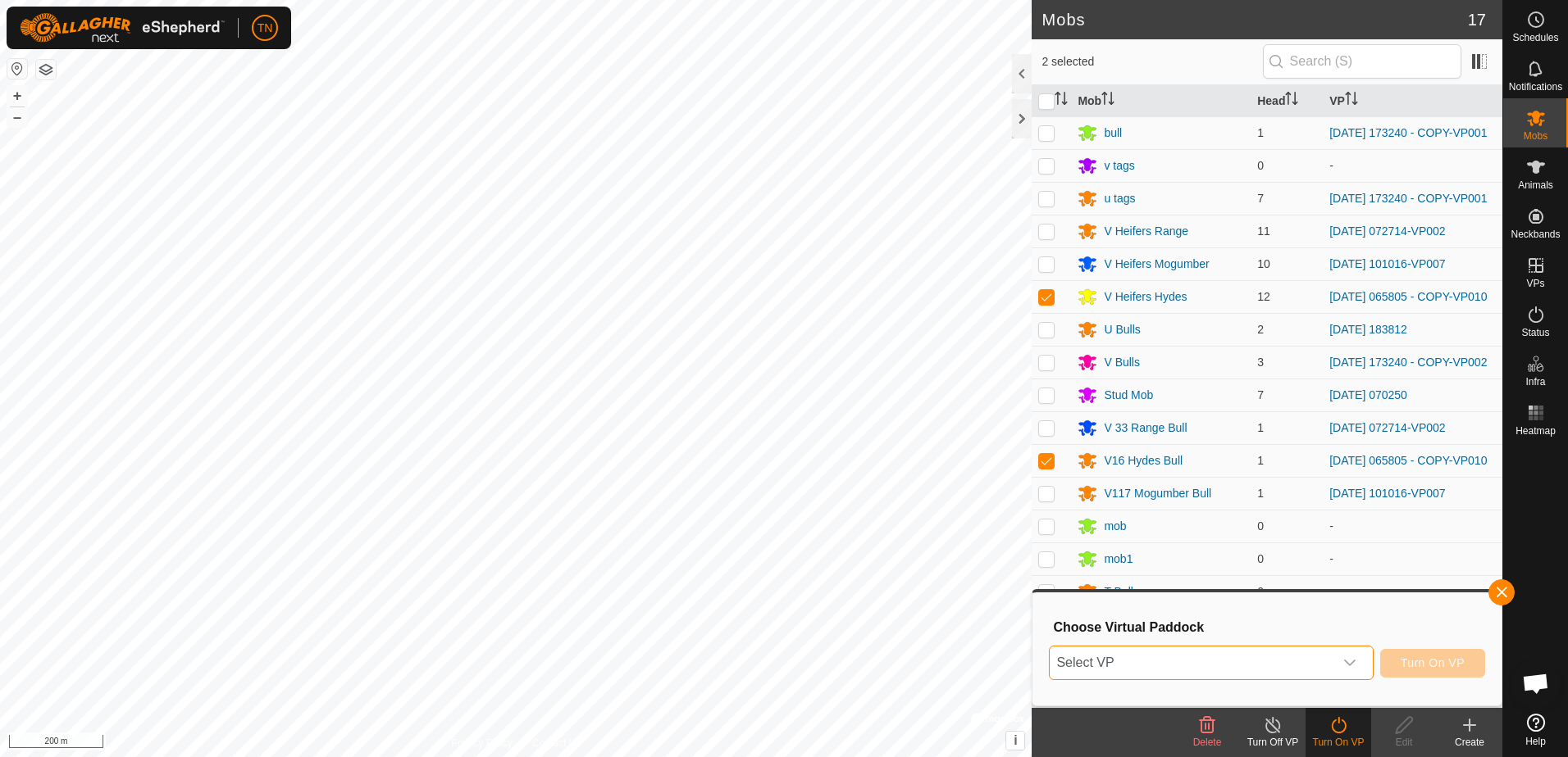
click at [1286, 672] on span "Select VP" at bounding box center [1190, 663] width 283 height 33
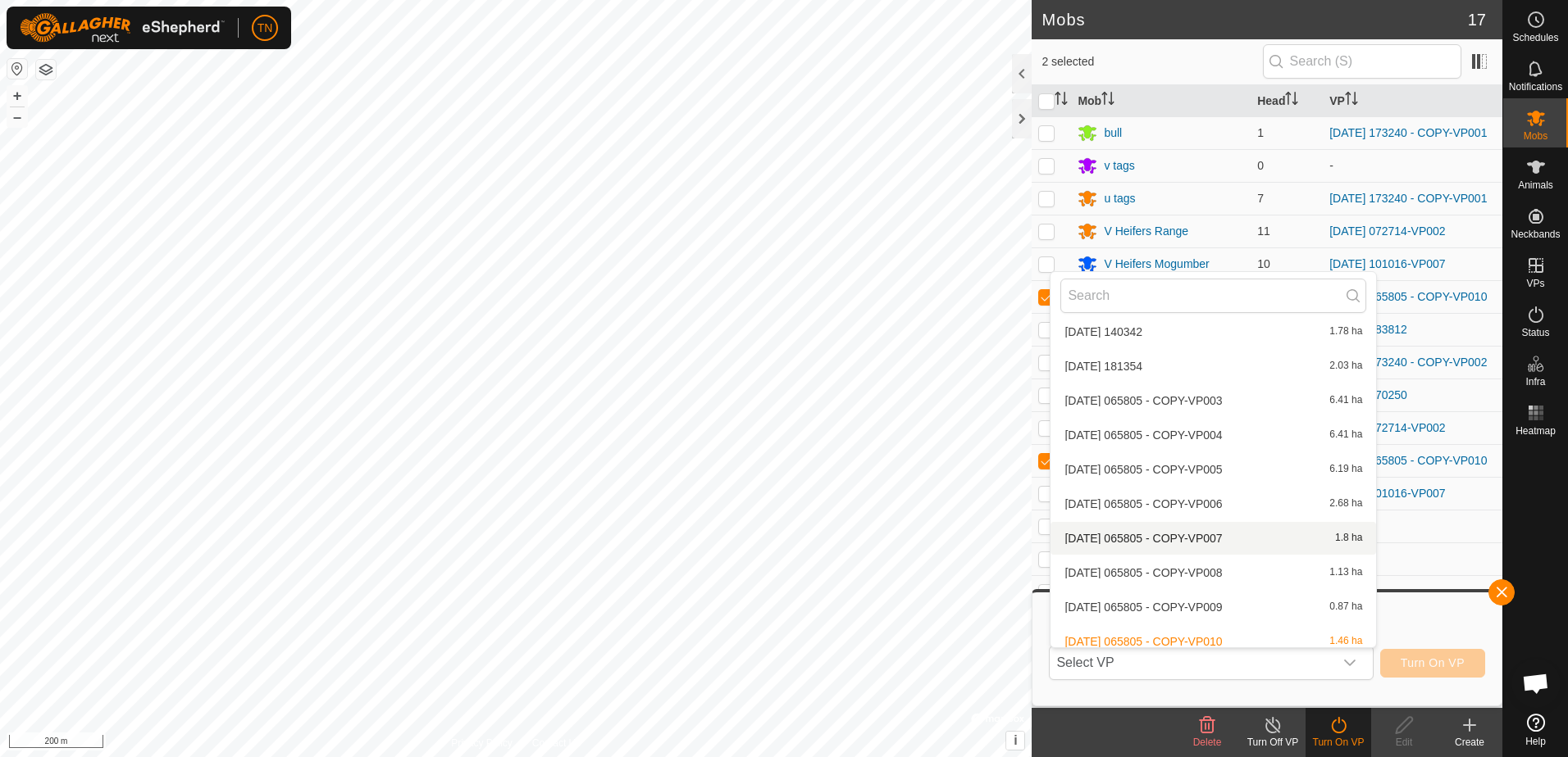
scroll to position [1742, 0]
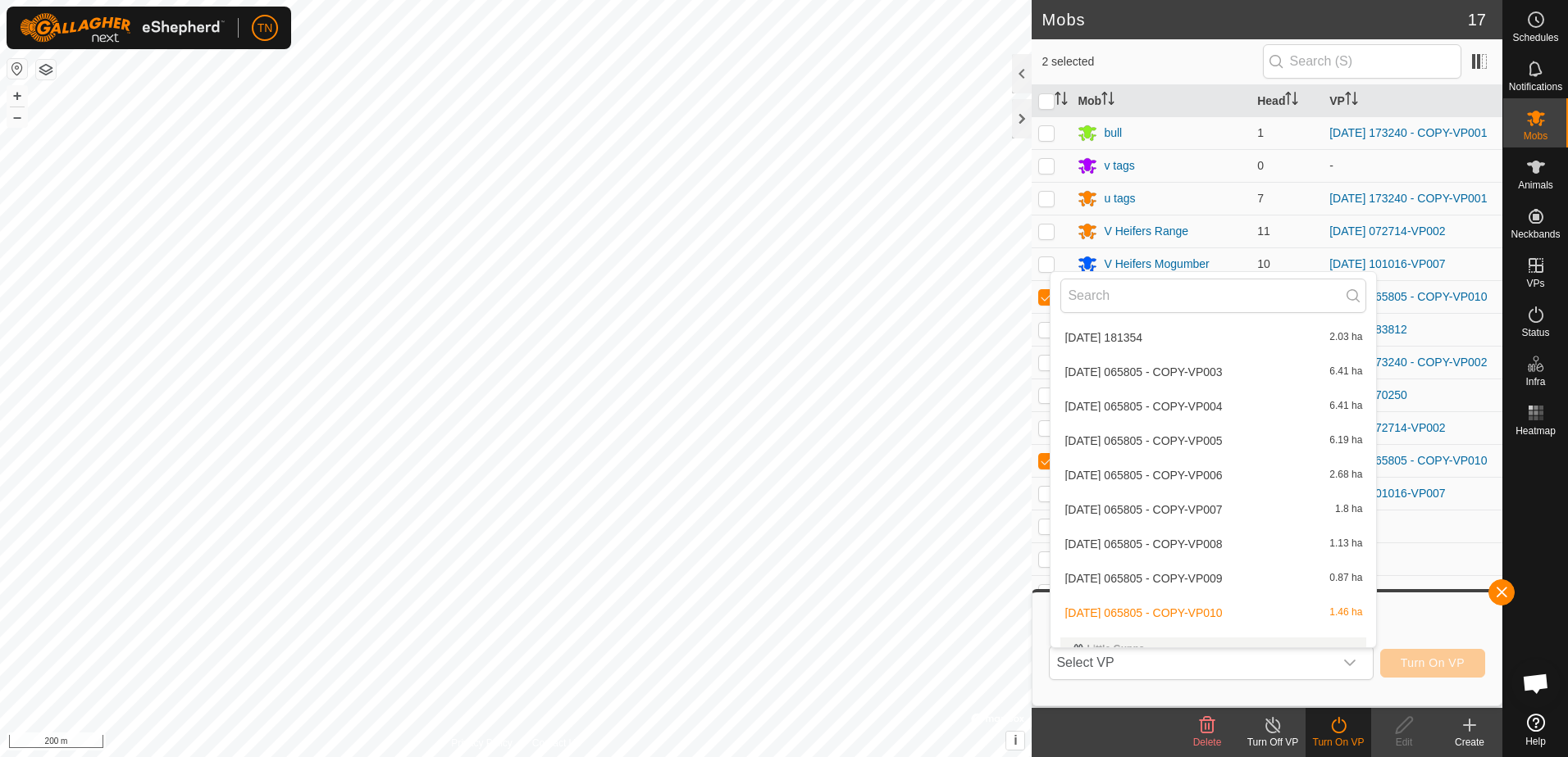
click at [1234, 573] on li "[DATE] 065805 - COPY-VP009 0.87 ha" at bounding box center [1213, 578] width 326 height 33
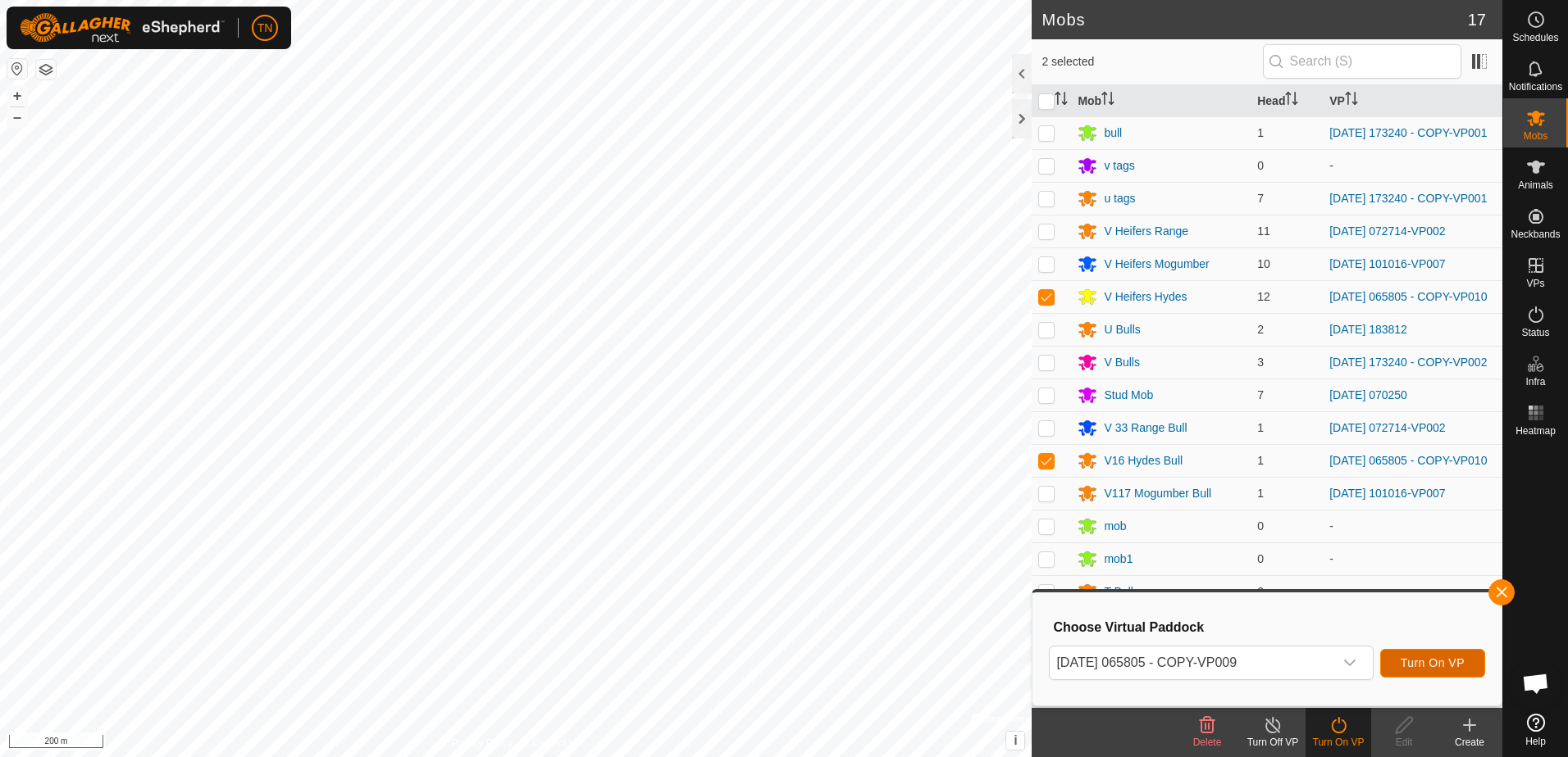
click at [1428, 667] on span "Turn On VP" at bounding box center [1432, 663] width 64 height 13
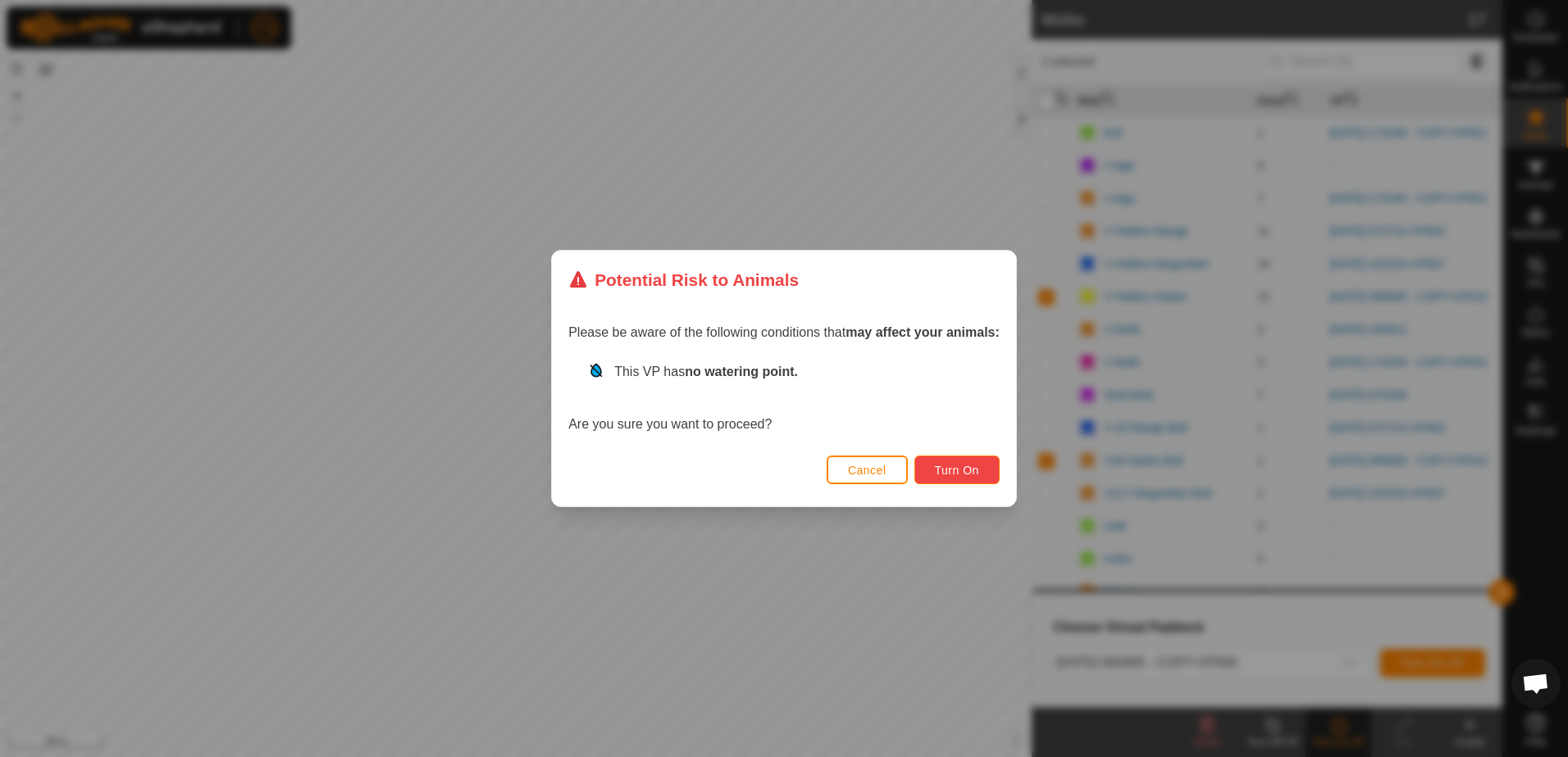
click at [962, 467] on span "Turn On" at bounding box center [957, 470] width 45 height 13
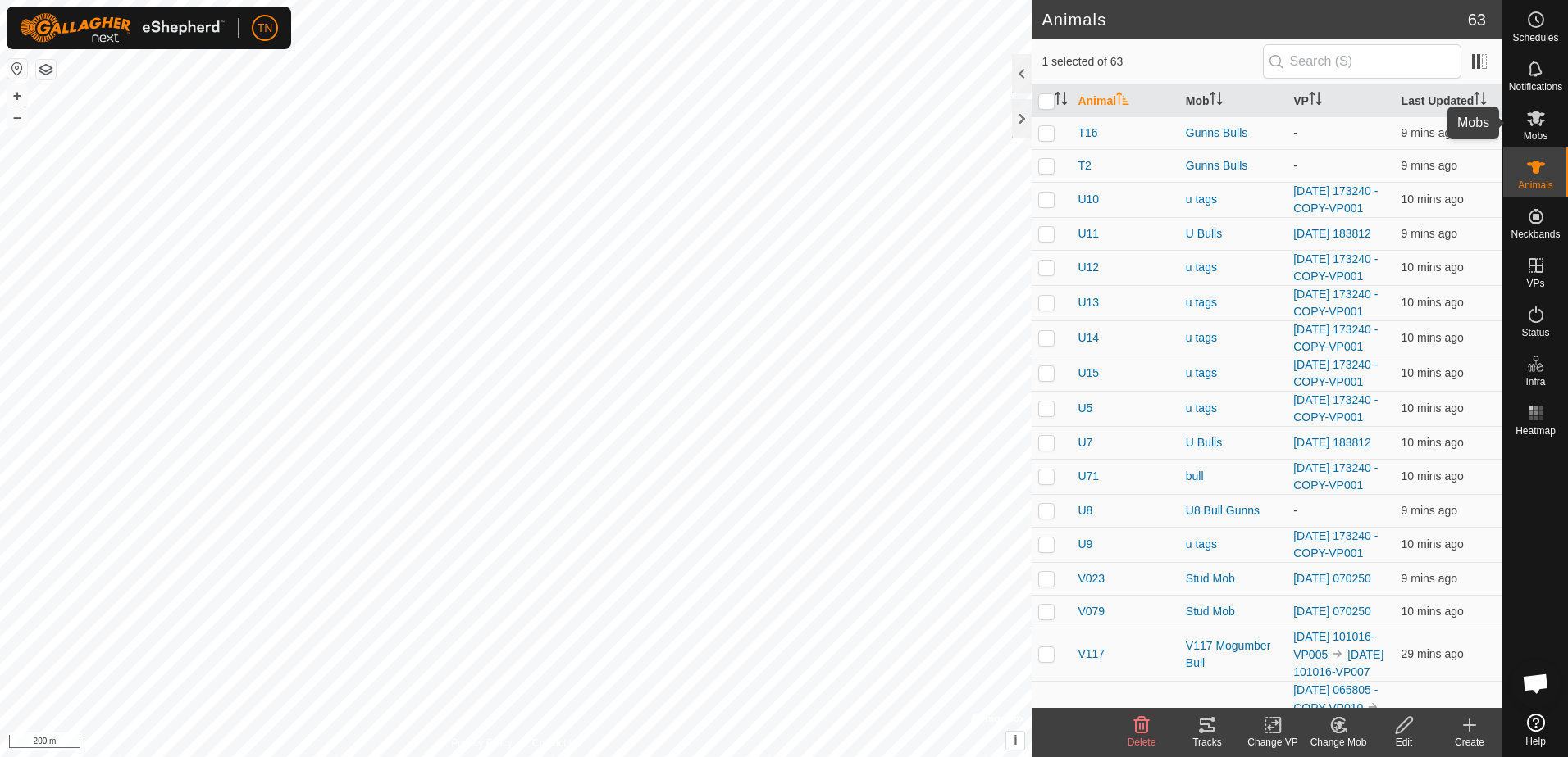
click at [1545, 131] on span "Mobs" at bounding box center [1535, 136] width 24 height 10
checkbox input "true"
click at [1050, 172] on p-checkbox at bounding box center [1046, 165] width 17 height 13
checkbox input "true"
click at [1266, 731] on icon at bounding box center [1272, 725] width 21 height 20
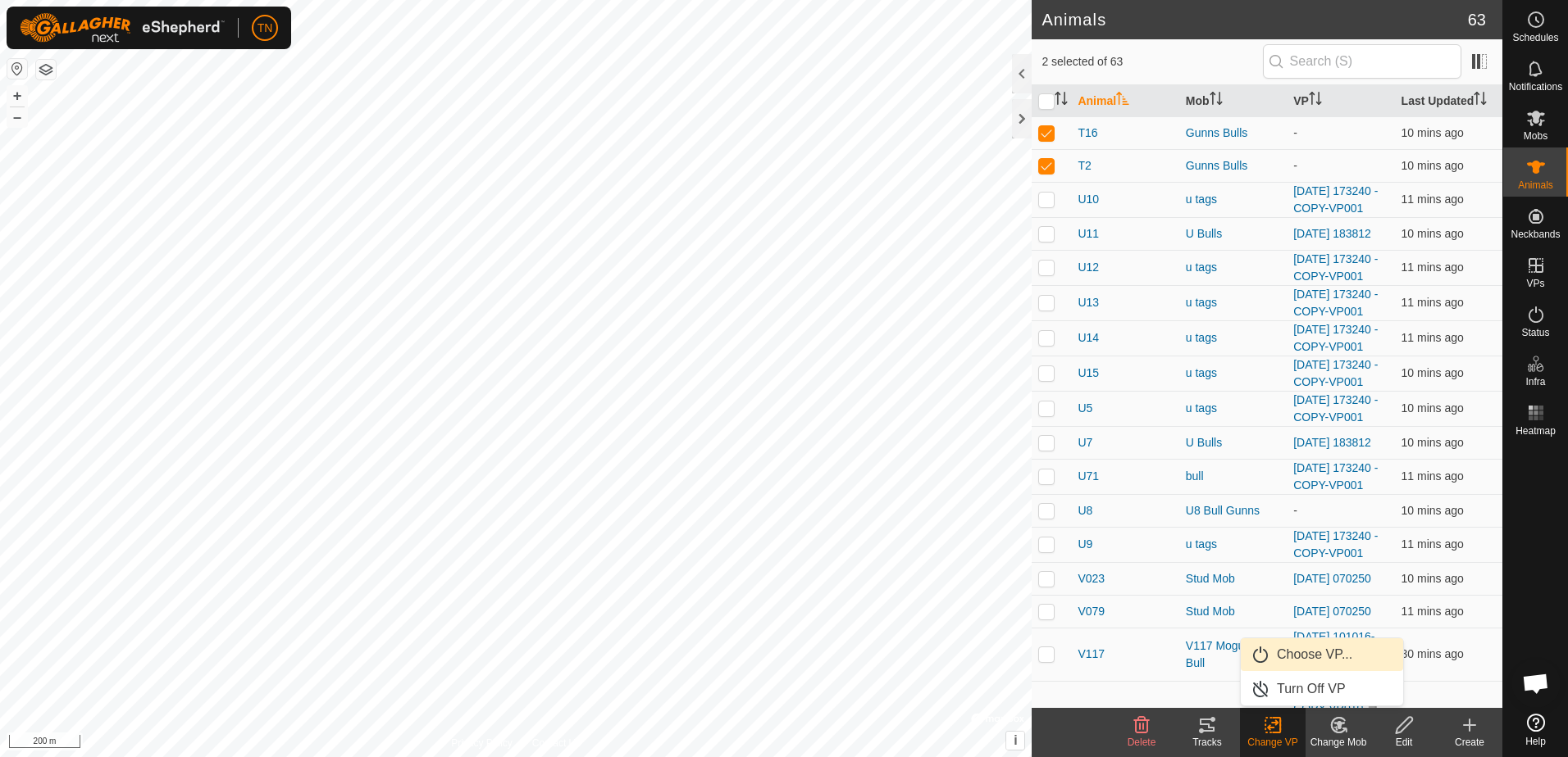
click at [1300, 658] on link "Choose VP..." at bounding box center [1322, 655] width 163 height 33
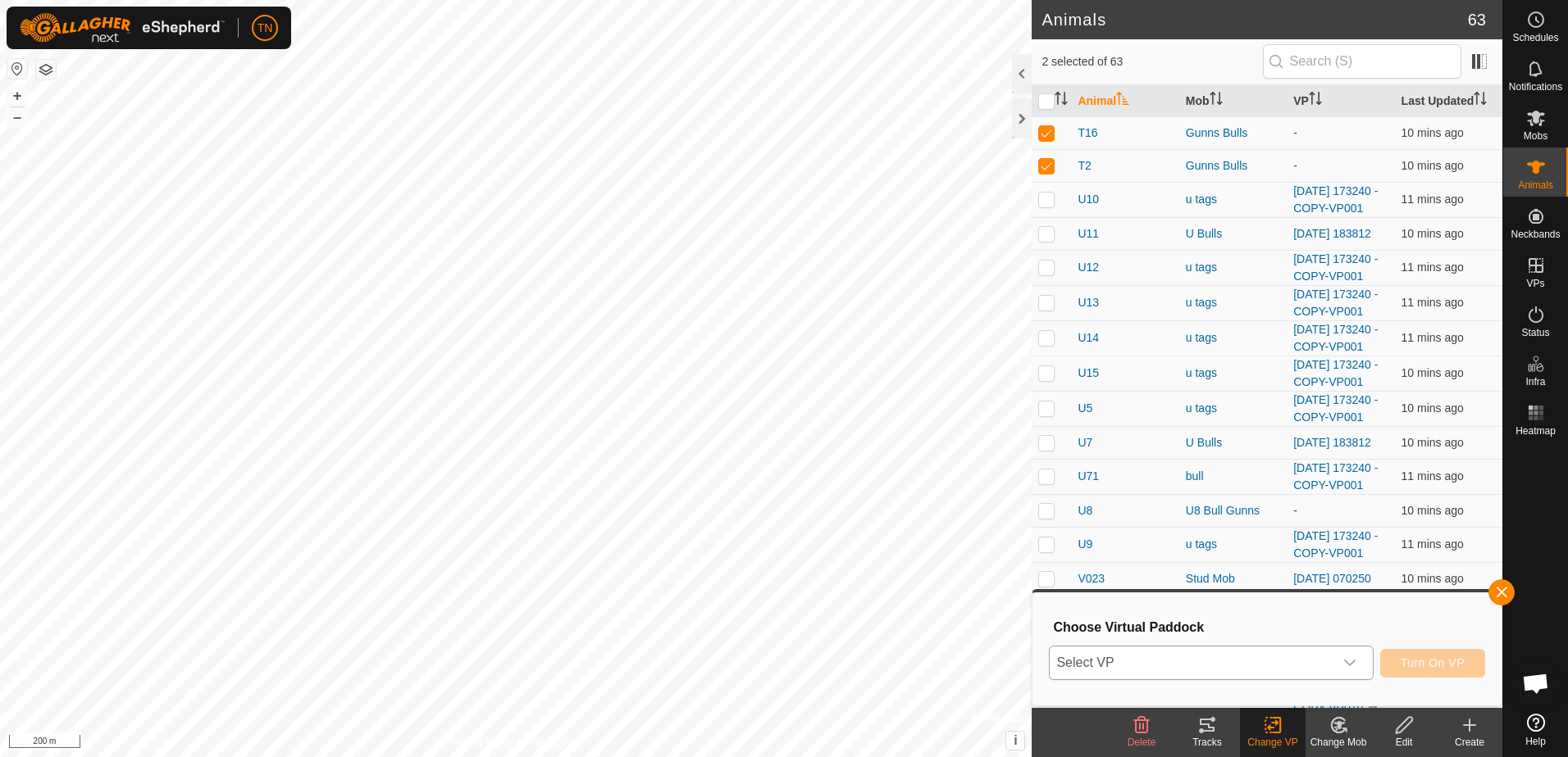
click at [1285, 663] on span "Select VP" at bounding box center [1190, 663] width 283 height 33
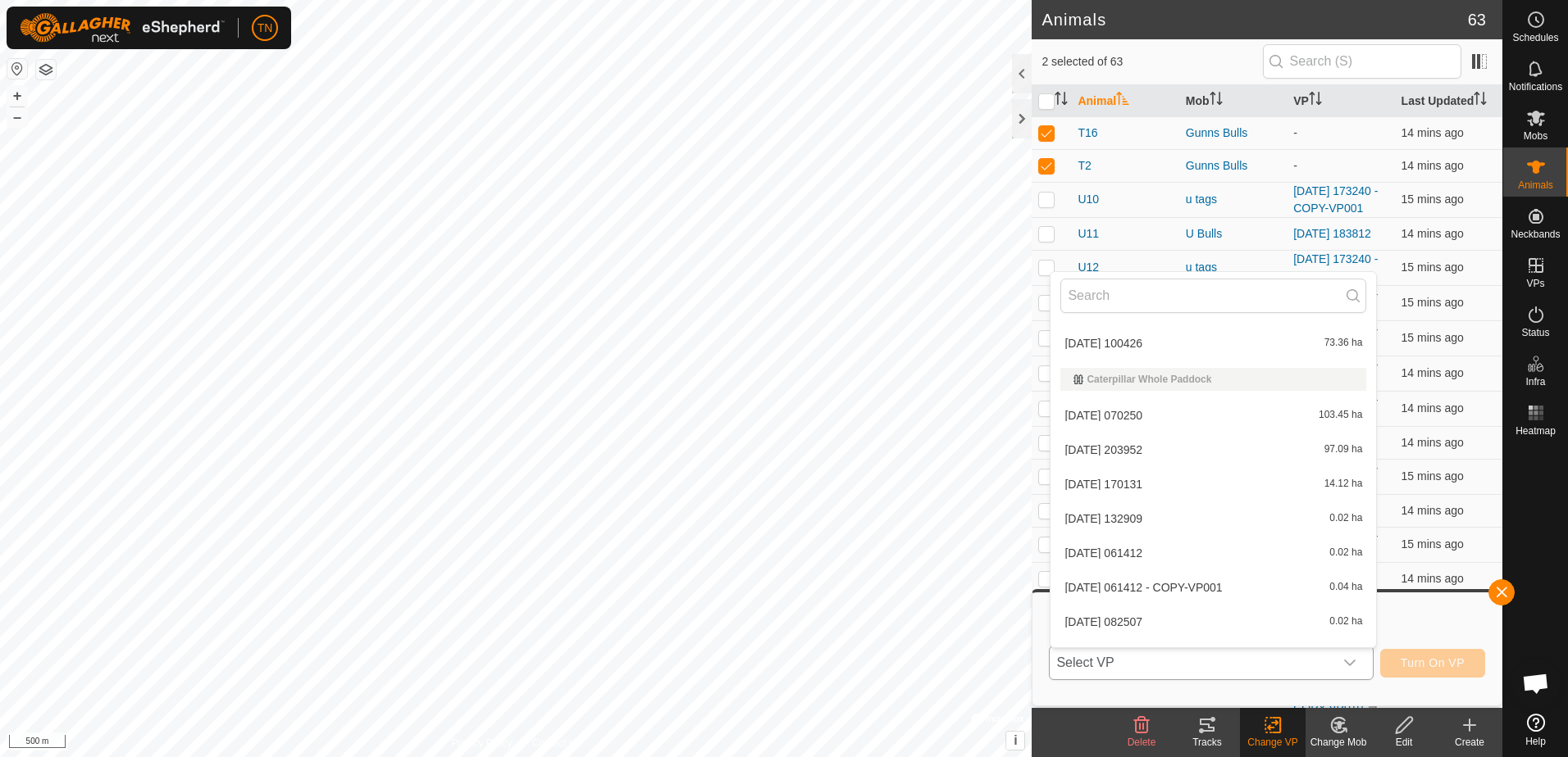
scroll to position [163, 0]
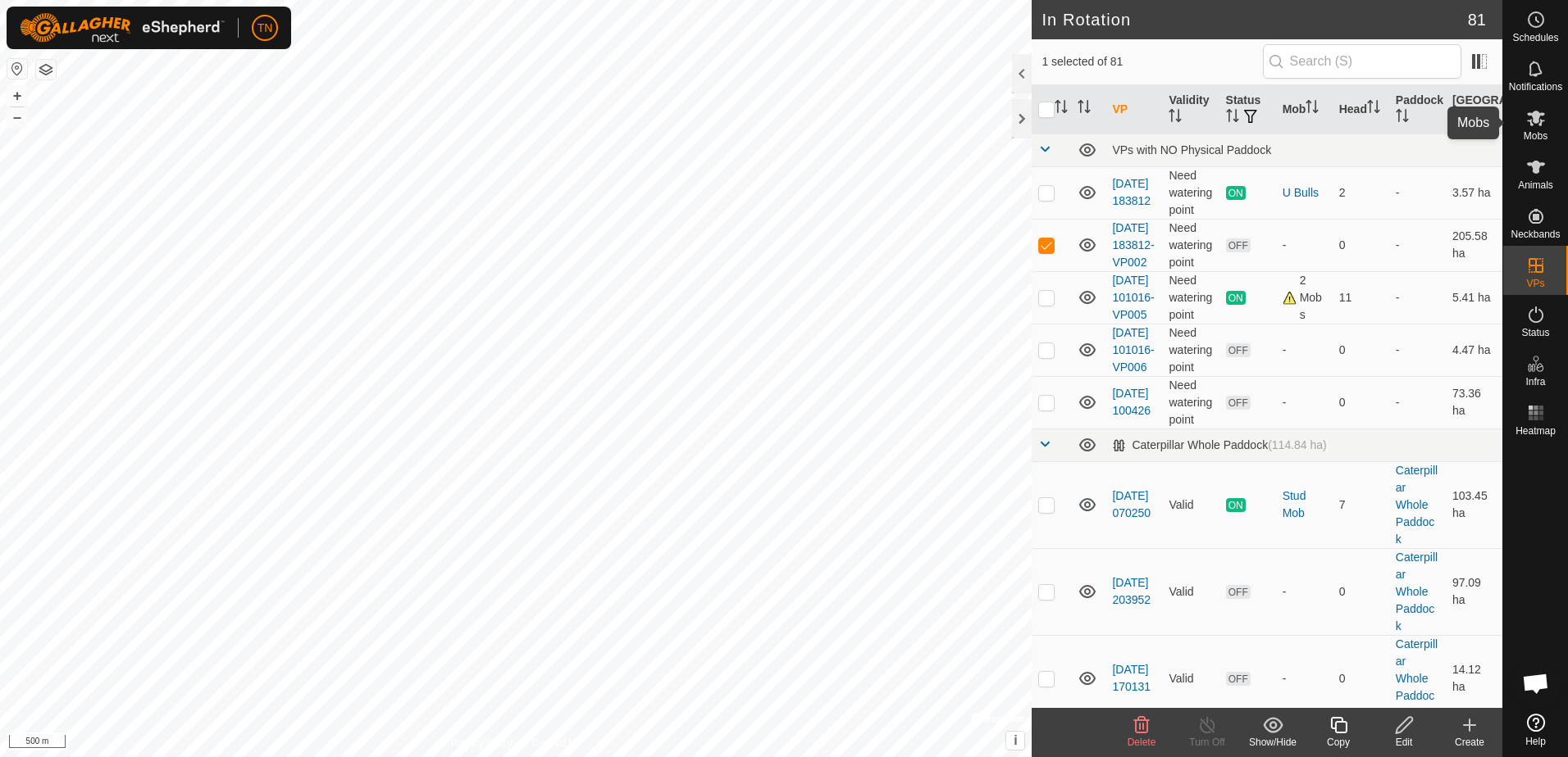
click at [1522, 116] on es-mob-svg-icon at bounding box center [1536, 118] width 30 height 26
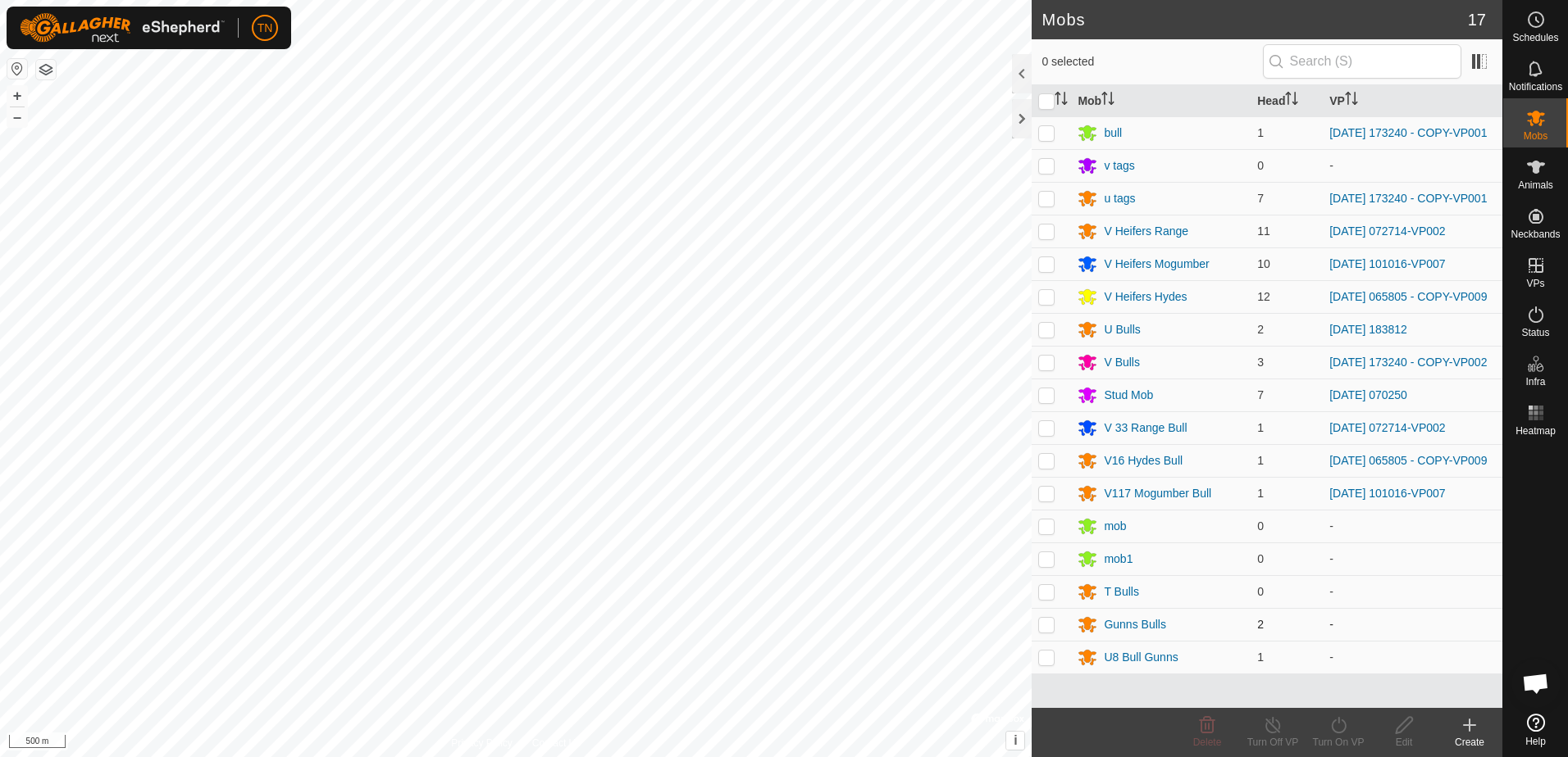
click at [1040, 631] on p-checkbox at bounding box center [1046, 624] width 17 height 13
checkbox input "true"
click at [1343, 724] on icon at bounding box center [1338, 725] width 21 height 20
click at [1340, 694] on link "Now" at bounding box center [1387, 689] width 163 height 33
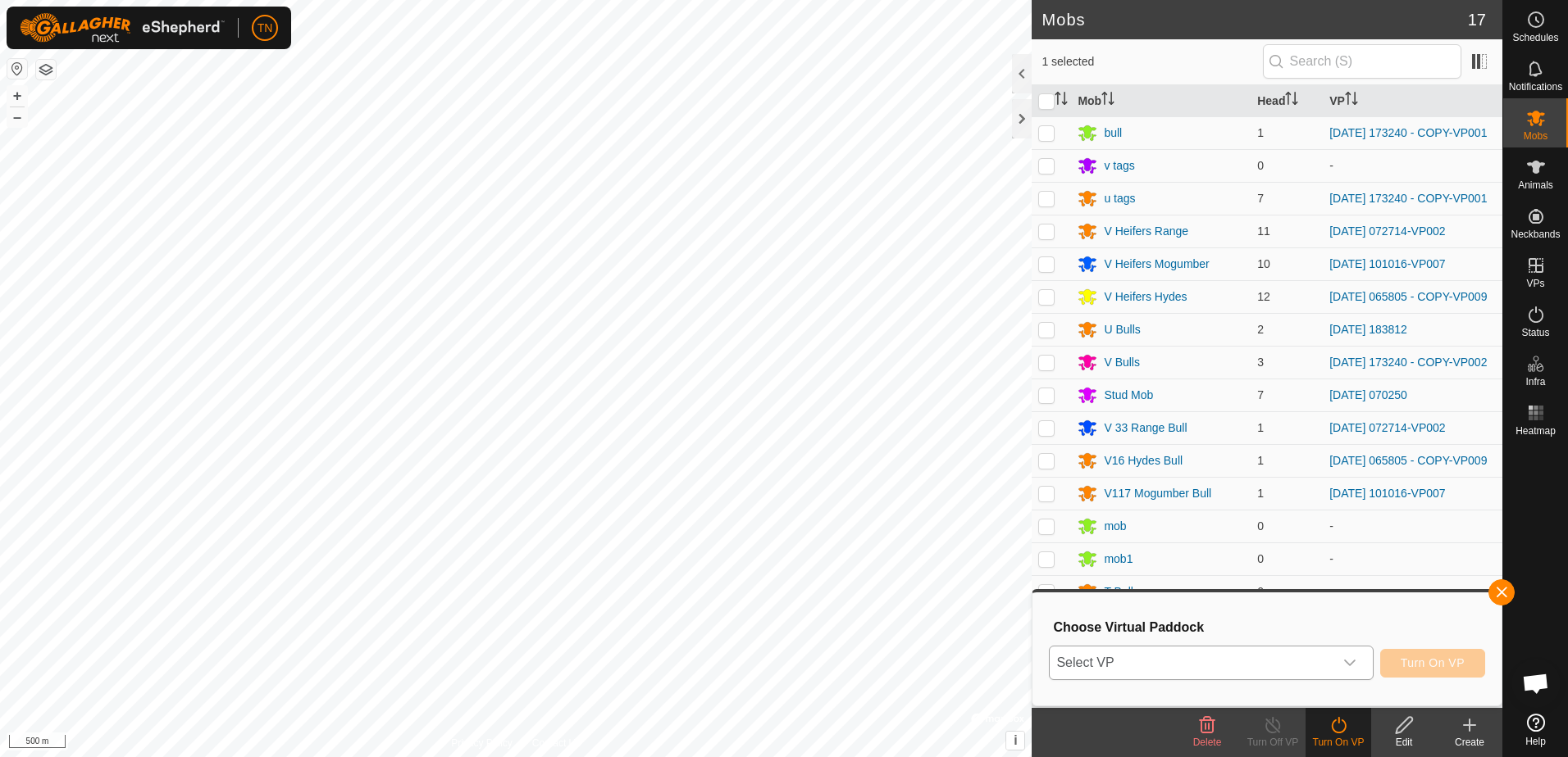
click at [1309, 659] on span "Select VP" at bounding box center [1190, 663] width 283 height 33
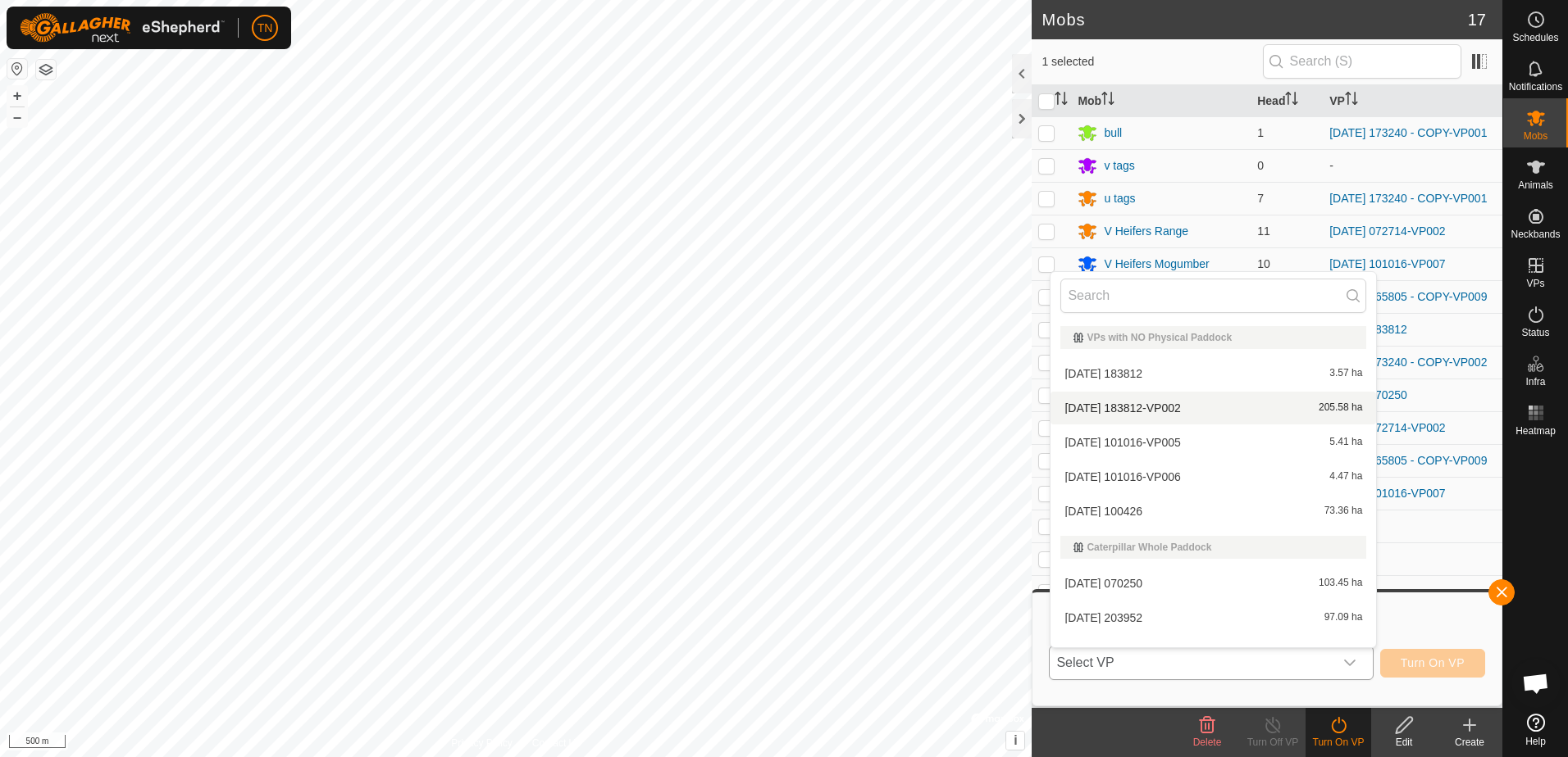
click at [1242, 401] on li "[DATE] 183812-VP002 205.58 ha" at bounding box center [1213, 408] width 326 height 33
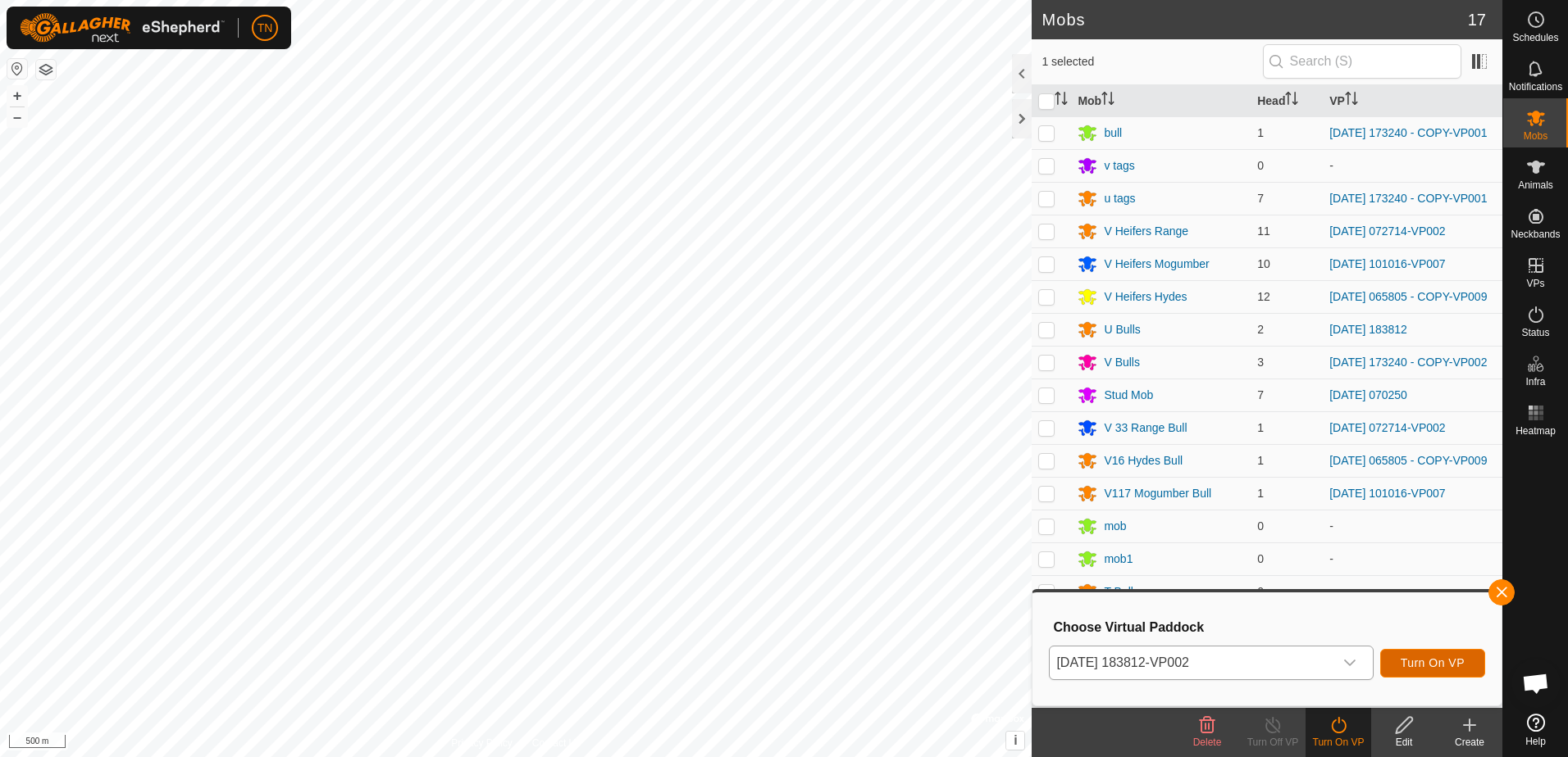
click at [1441, 673] on button "Turn On VP" at bounding box center [1432, 663] width 105 height 29
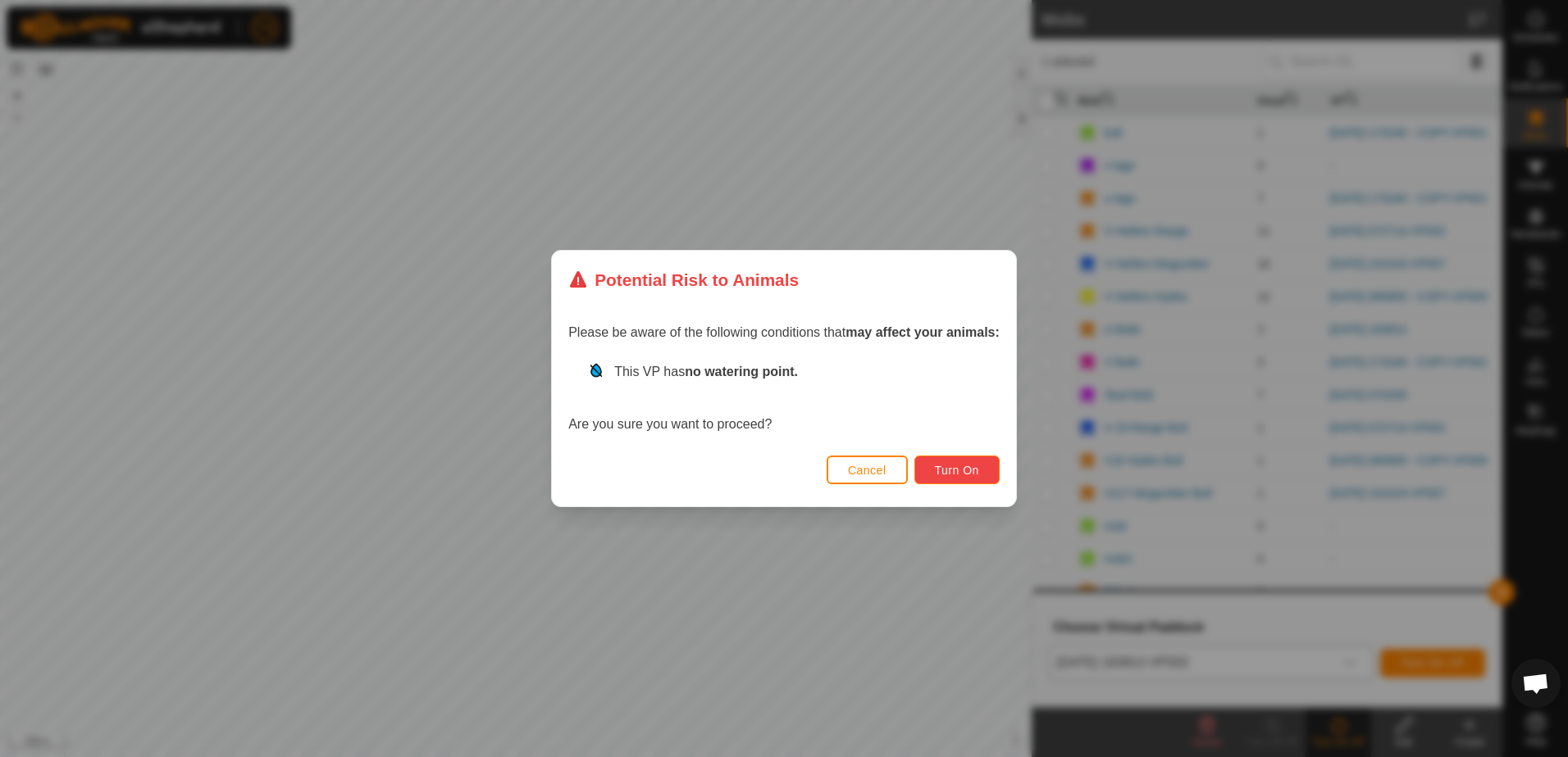
click at [957, 474] on span "Turn On" at bounding box center [957, 470] width 45 height 13
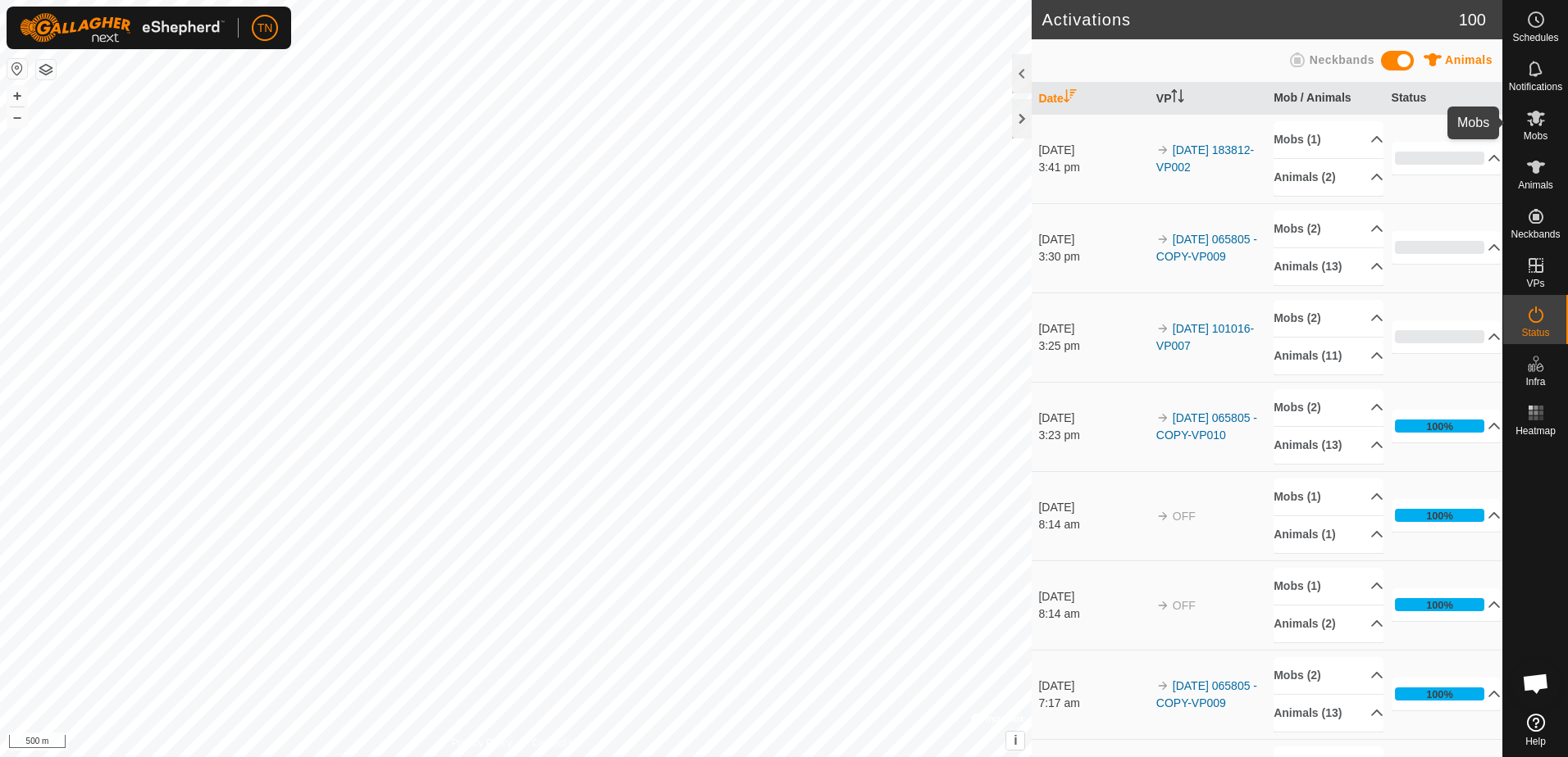
click at [1525, 121] on icon at bounding box center [1535, 118] width 20 height 20
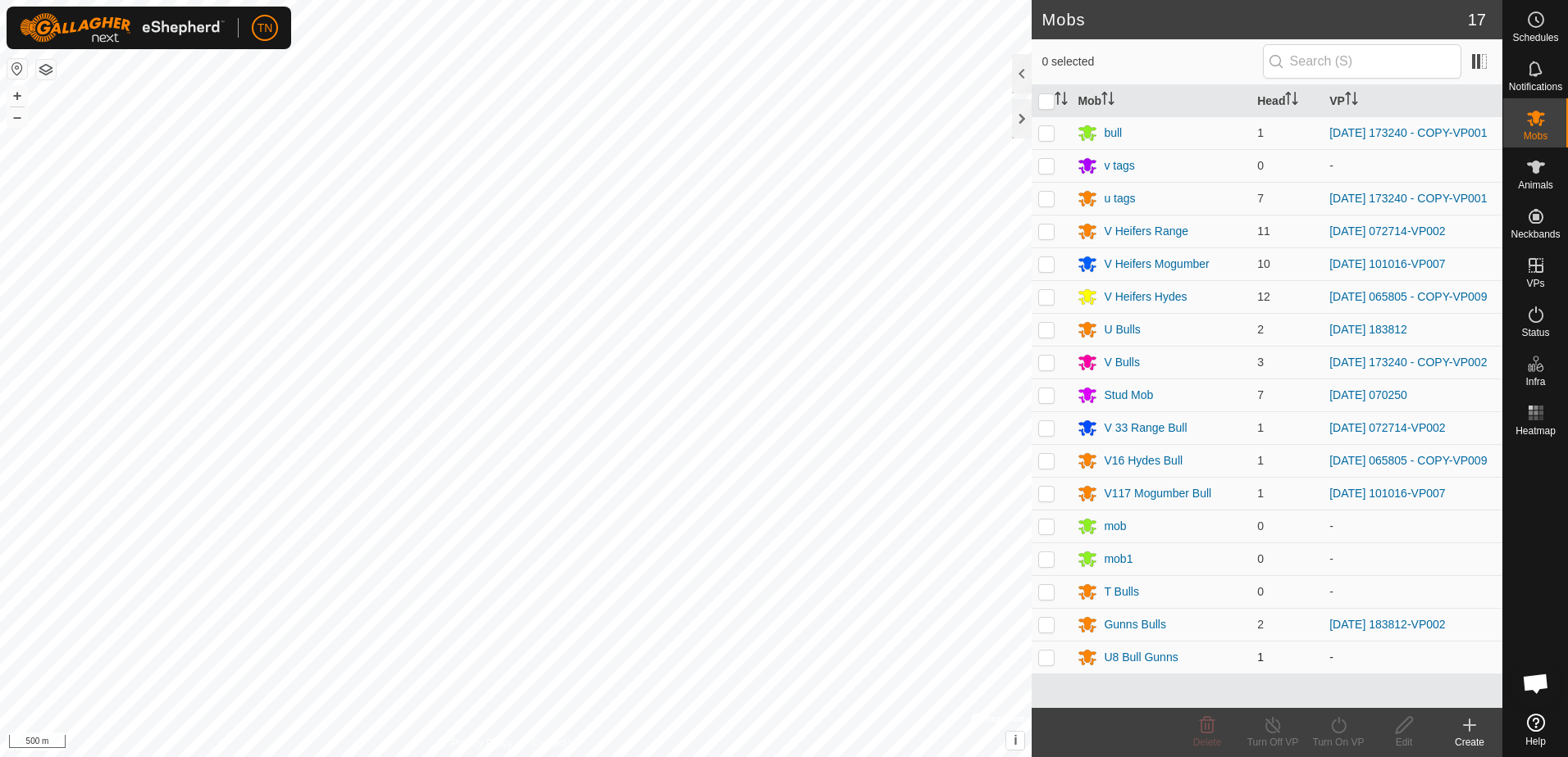
click at [1048, 664] on p-checkbox at bounding box center [1046, 657] width 17 height 13
checkbox input "true"
click at [1333, 733] on icon at bounding box center [1338, 725] width 21 height 20
click at [1322, 695] on link "Now" at bounding box center [1387, 689] width 163 height 33
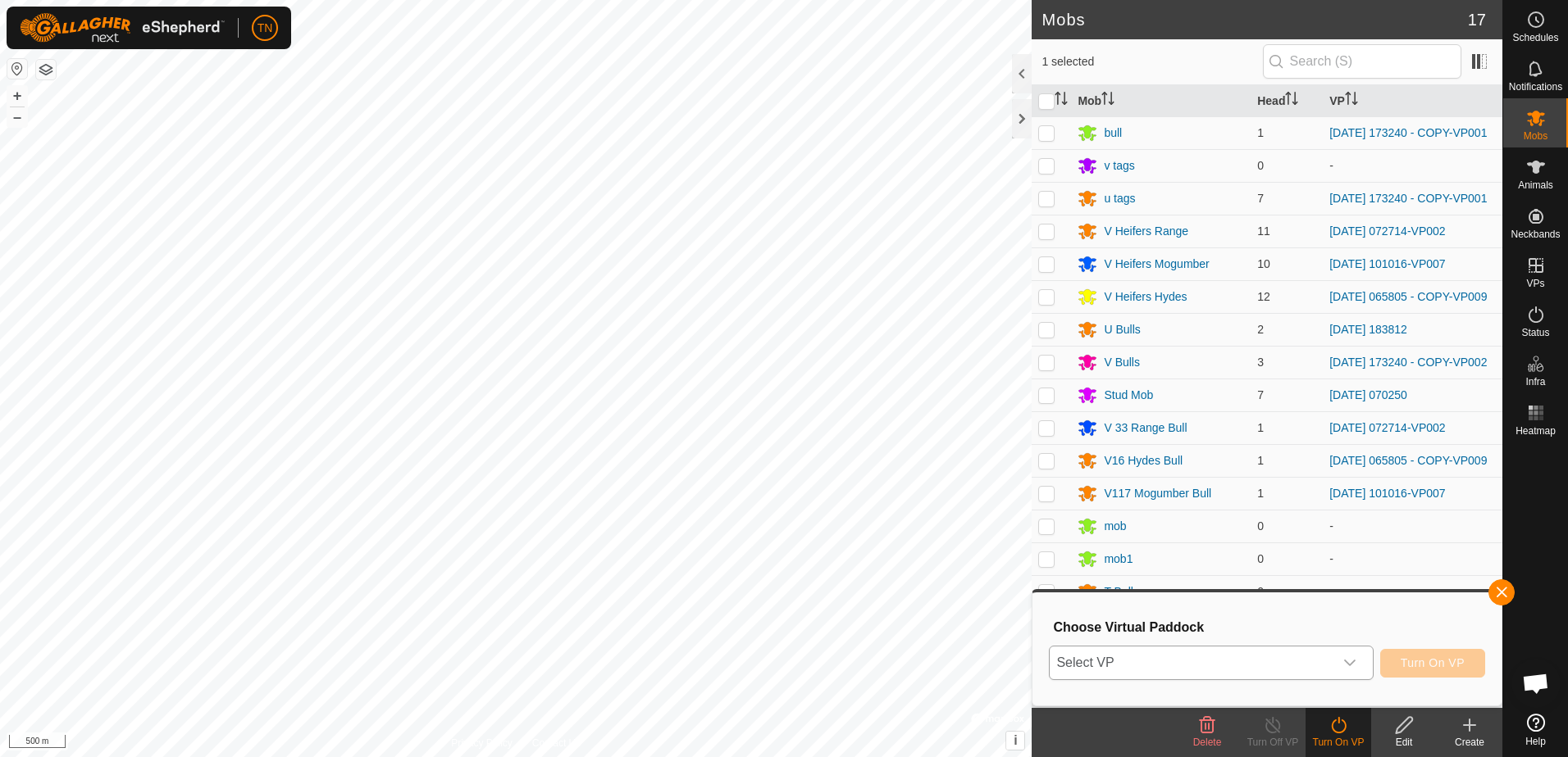
click at [1300, 675] on span "Select VP" at bounding box center [1190, 663] width 283 height 33
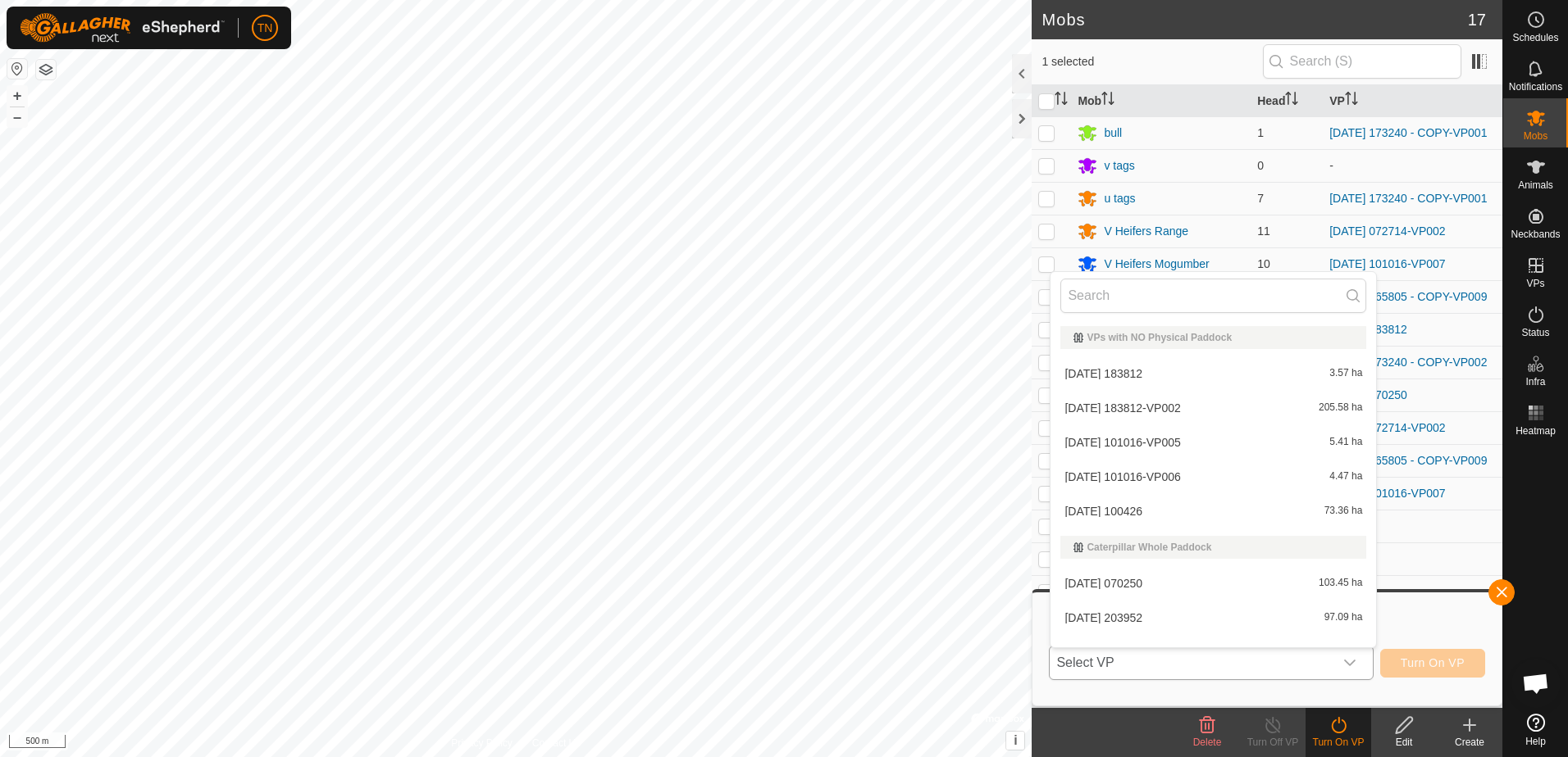
scroll to position [21, 0]
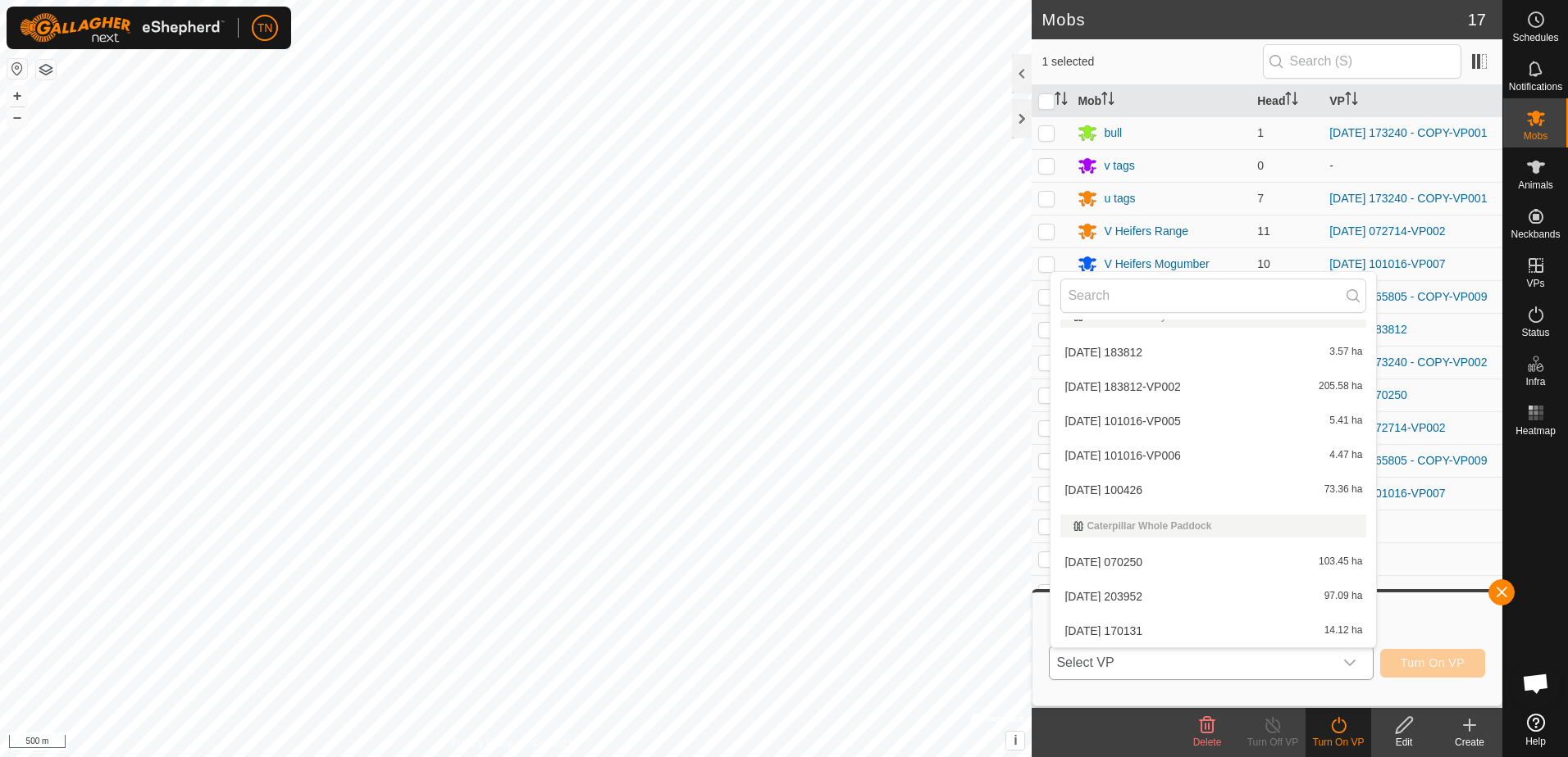
click at [1245, 488] on li "[DATE] 100426 73.36 ha" at bounding box center [1213, 490] width 326 height 33
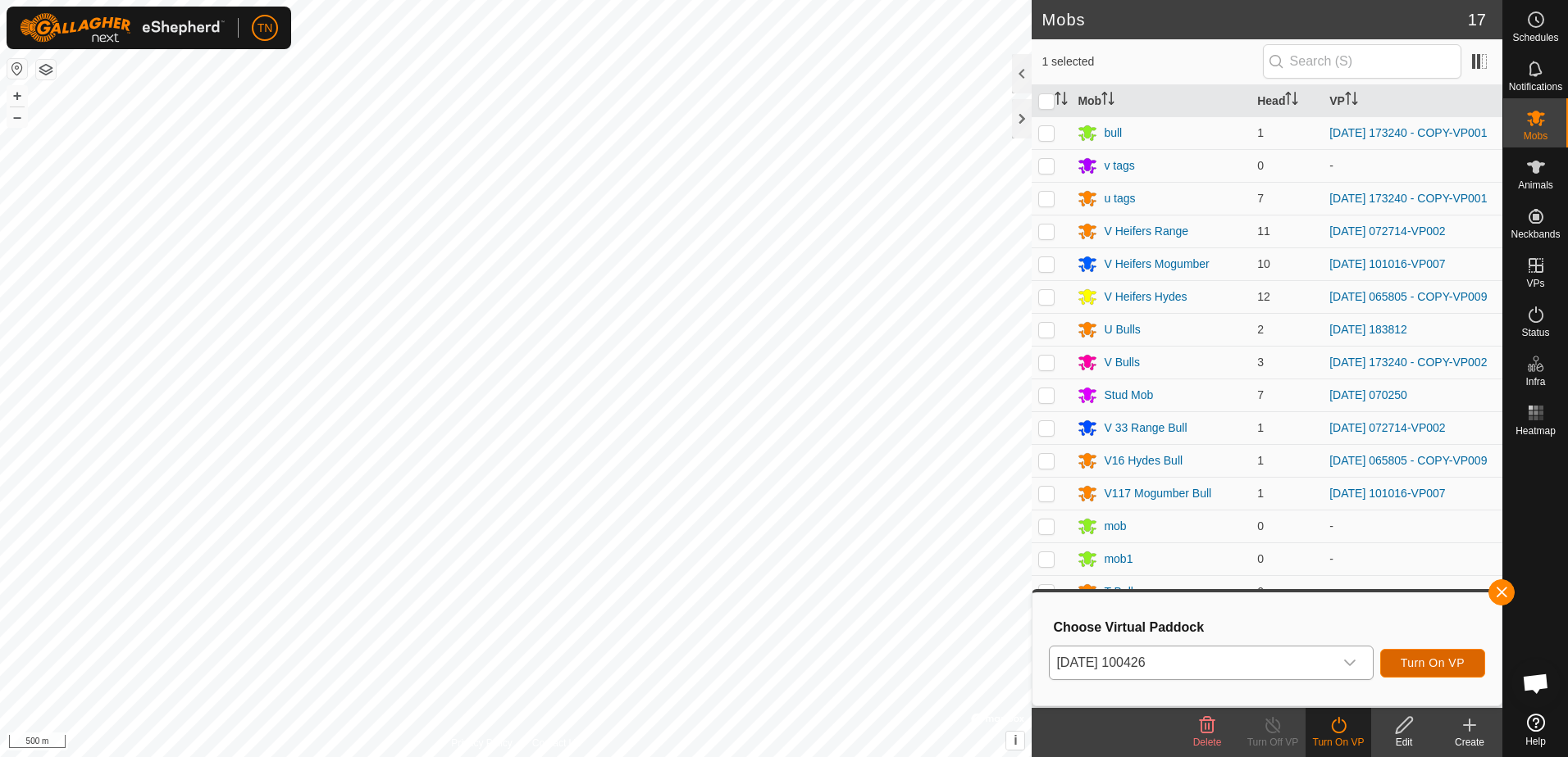
click at [1439, 657] on span "Turn On VP" at bounding box center [1432, 663] width 64 height 13
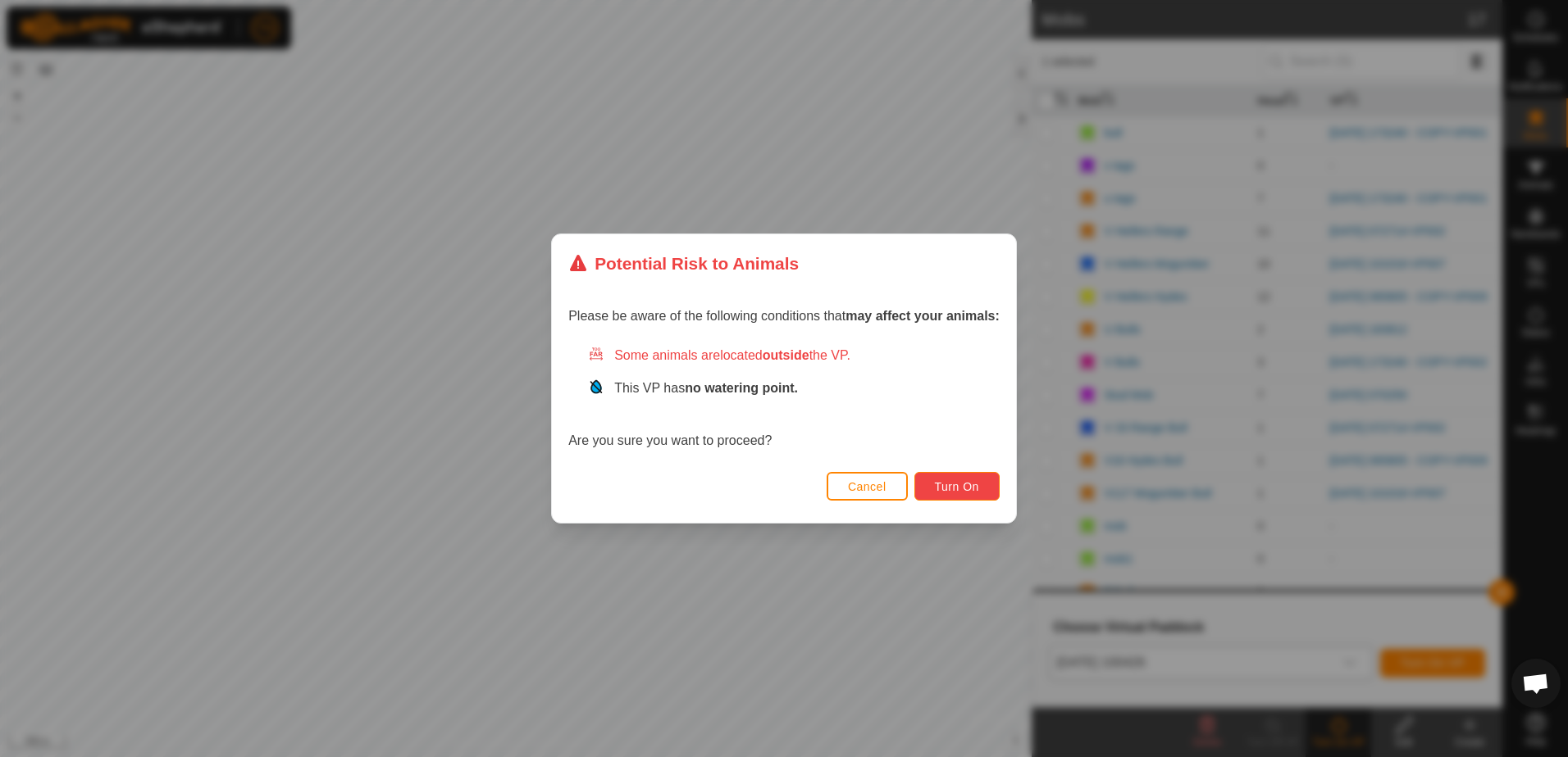
click at [966, 493] on span "Turn On" at bounding box center [957, 486] width 45 height 13
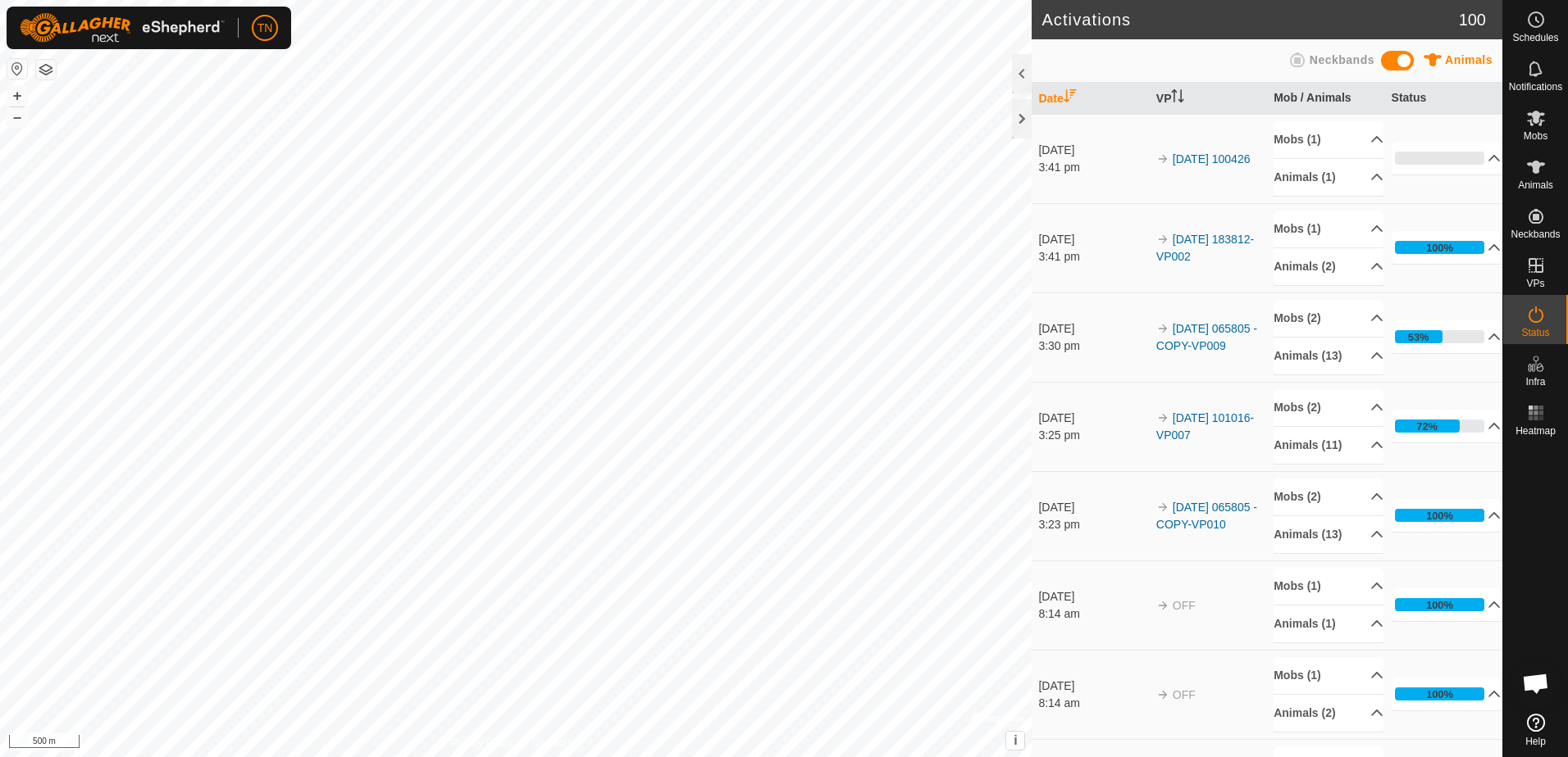
scroll to position [1053, 0]
click at [1149, 335] on div "Activations 100 Animals Neckbands Date VP Mob / Animals Status [DATE] 3:41 pm 2…" at bounding box center [751, 378] width 1503 height 757
click at [1277, 514] on div "Activations 100 Animals Neckbands Date VP Mob / Animals Status 19 Sept 2025 3:4…" at bounding box center [751, 378] width 1503 height 757
